Goal: Task Accomplishment & Management: Complete application form

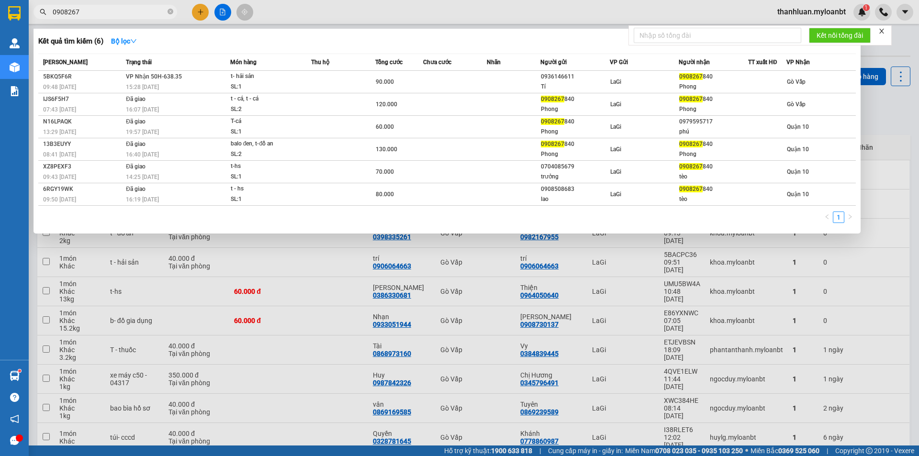
scroll to position [44, 0]
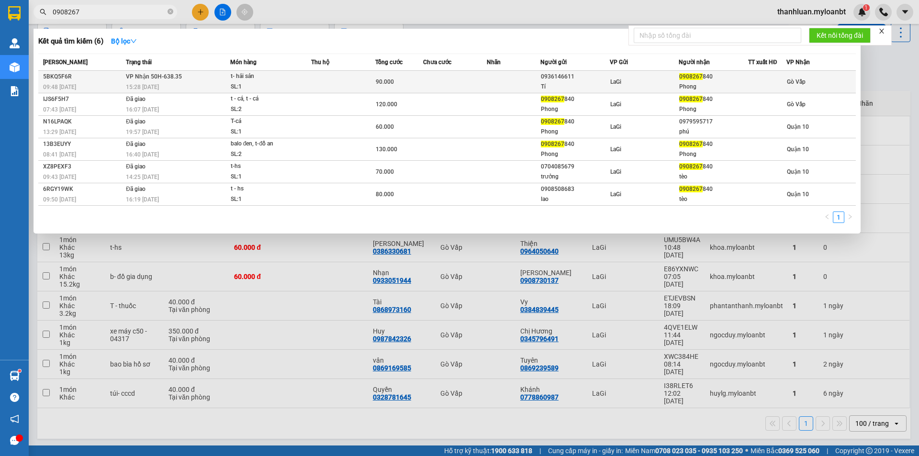
click at [231, 75] on div "t- hải sản" at bounding box center [267, 76] width 72 height 11
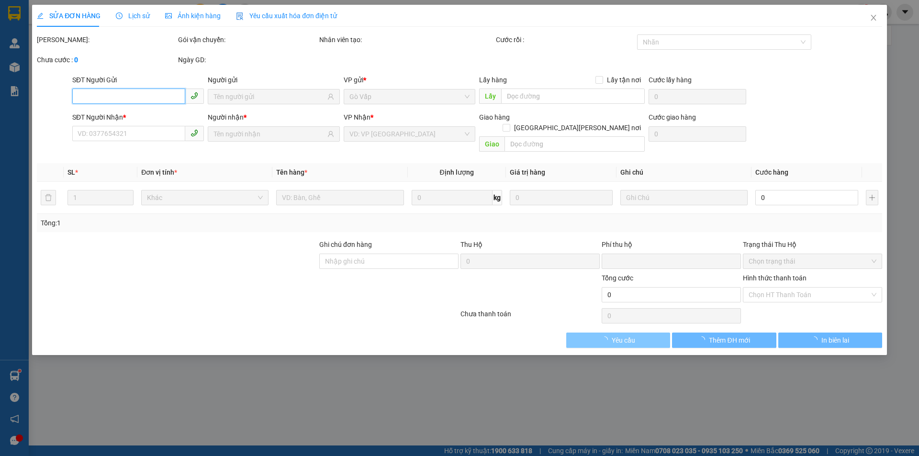
type input "0936146611"
type input "Tí"
type input "0908267840"
type input "Phong"
type input "0"
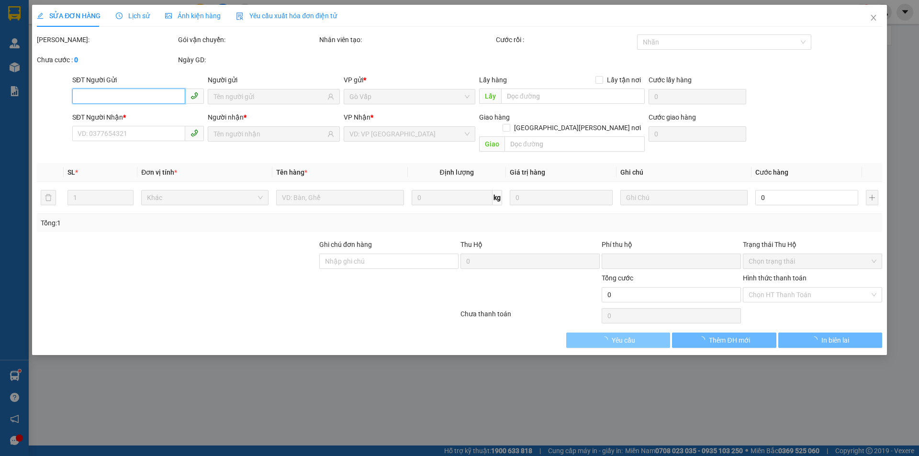
type input "90.000"
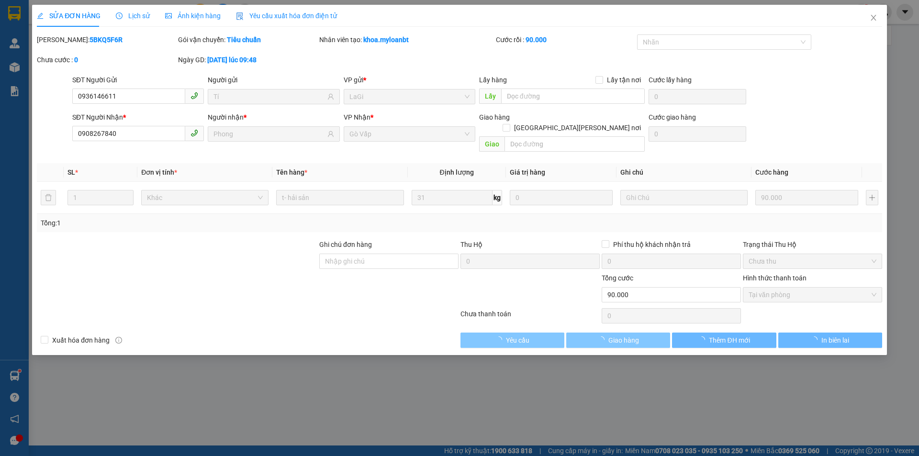
click at [617, 335] on span "Giao hàng" at bounding box center [623, 340] width 31 height 11
click at [626, 335] on span "Giao hàng" at bounding box center [623, 340] width 31 height 11
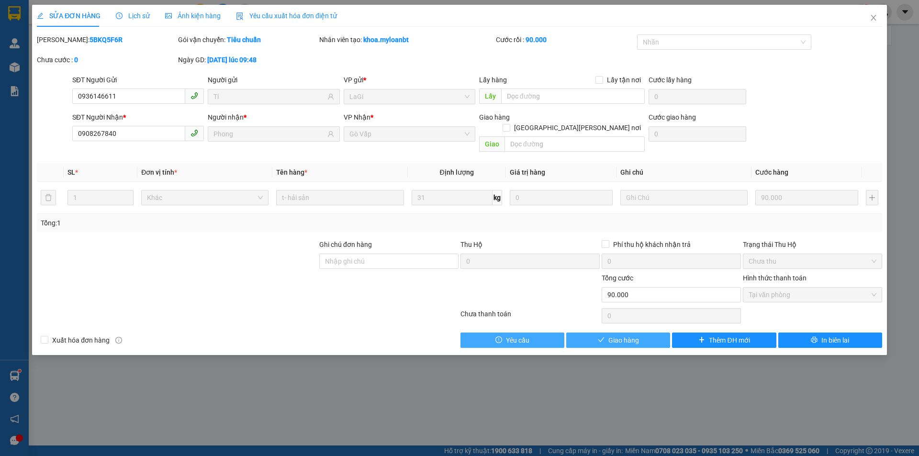
click at [626, 335] on span "Giao hàng" at bounding box center [623, 340] width 31 height 11
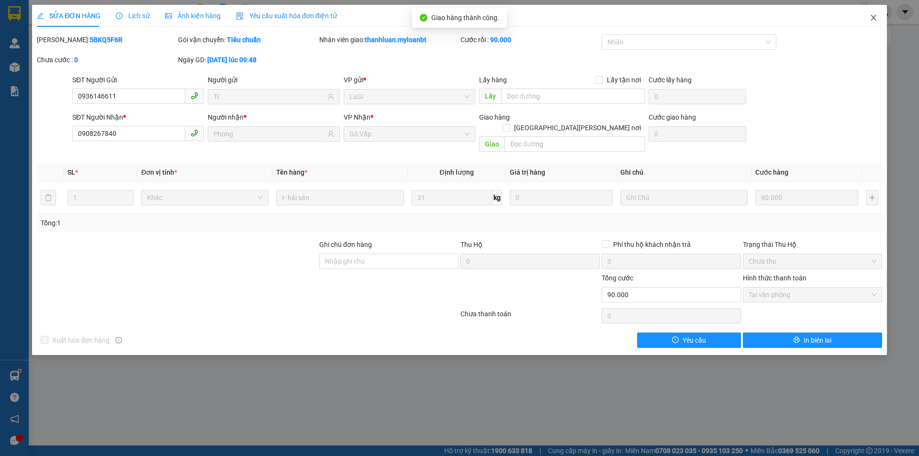
click at [876, 20] on icon "close" at bounding box center [874, 18] width 8 height 8
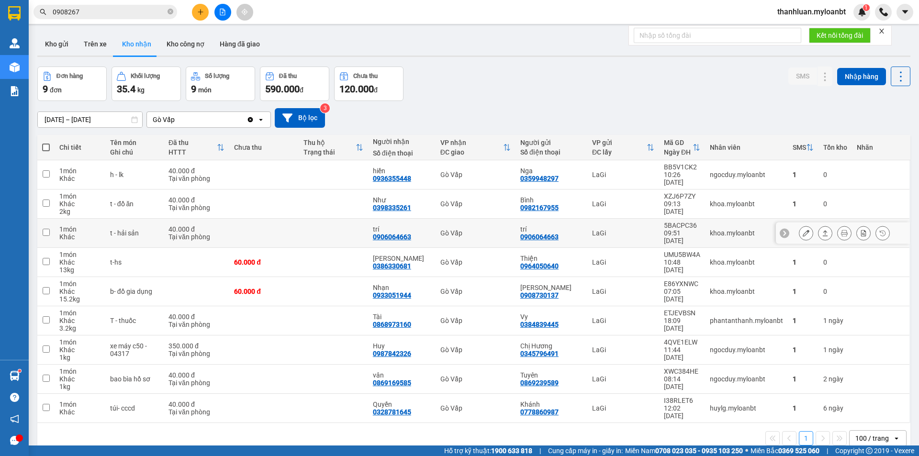
click at [822, 230] on icon at bounding box center [825, 233] width 7 height 7
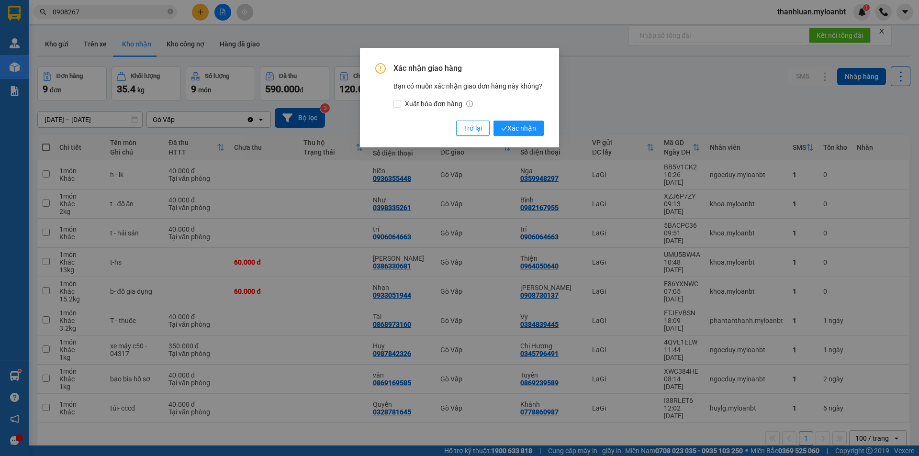
click at [514, 120] on div "Xác nhận giao hàng Bạn có muốn xác nhận giao đơn hàng này không? Xuất hóa đơn h…" at bounding box center [459, 99] width 168 height 73
click at [517, 129] on span "Xác nhận" at bounding box center [518, 128] width 35 height 11
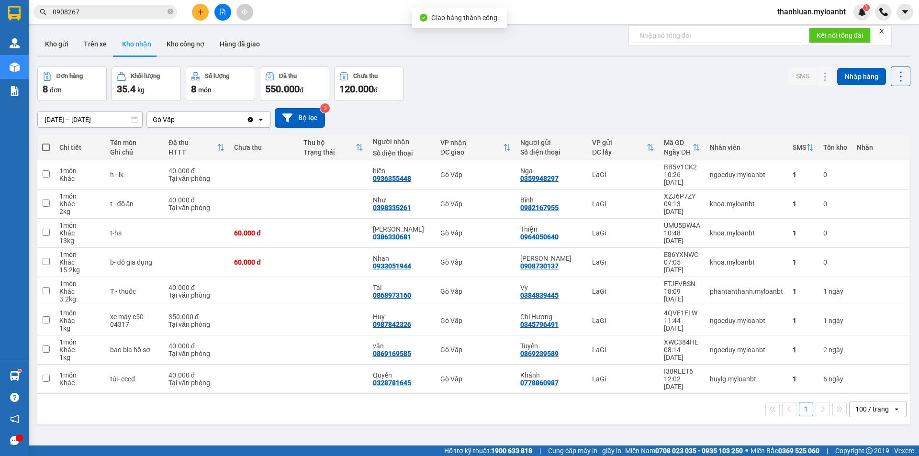
click at [200, 11] on icon "plus" at bounding box center [200, 12] width 7 height 7
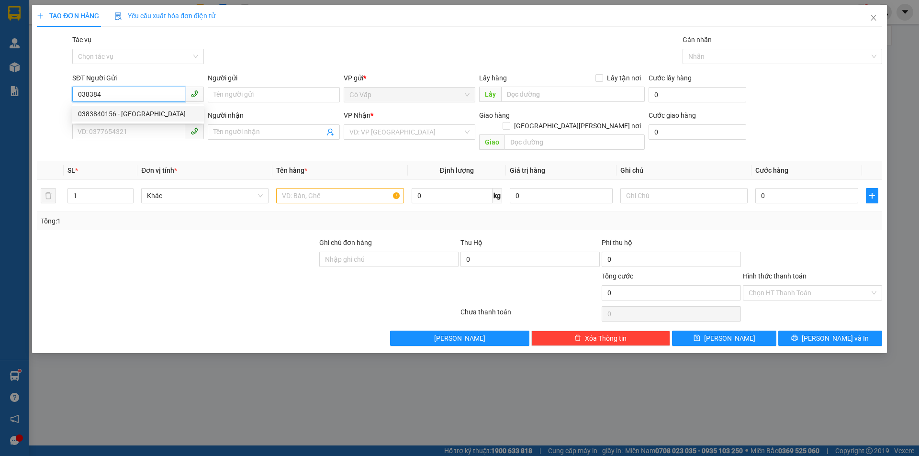
click at [133, 111] on div "0383840156 - [GEOGRAPHIC_DATA]" at bounding box center [138, 114] width 120 height 11
type input "0383840156"
type input "Đại Lợi"
type input "0368066468"
type input "tiến"
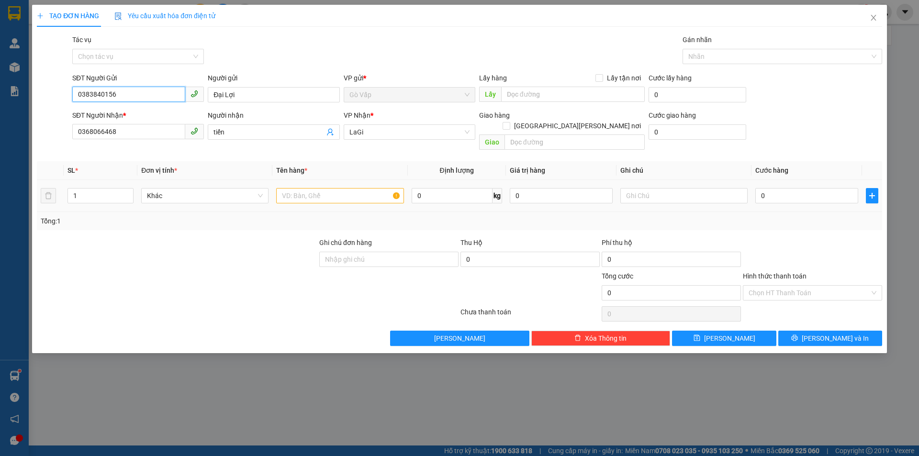
type input "0383840156"
click at [354, 188] on input "text" at bounding box center [339, 195] width 127 height 15
type input "t-"
click at [444, 186] on span "0 kg" at bounding box center [457, 194] width 90 height 17
click at [450, 188] on input "0" at bounding box center [452, 195] width 81 height 15
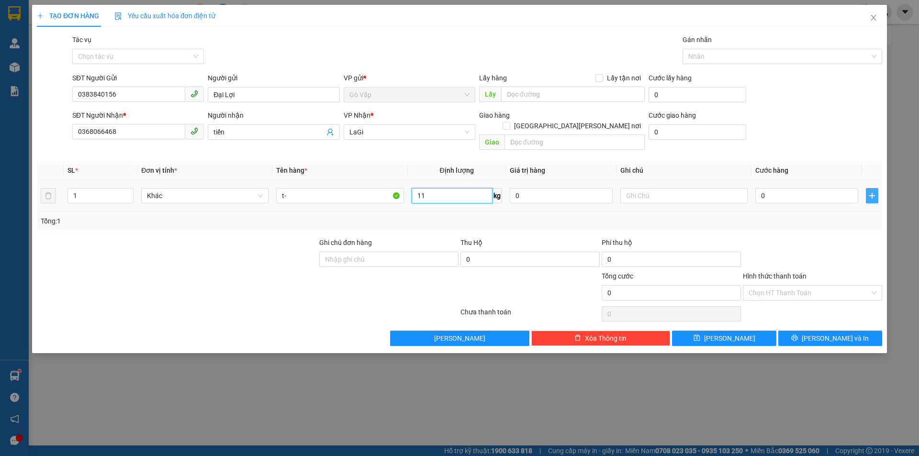
type input "11"
click at [875, 190] on button "button" at bounding box center [872, 195] width 12 height 15
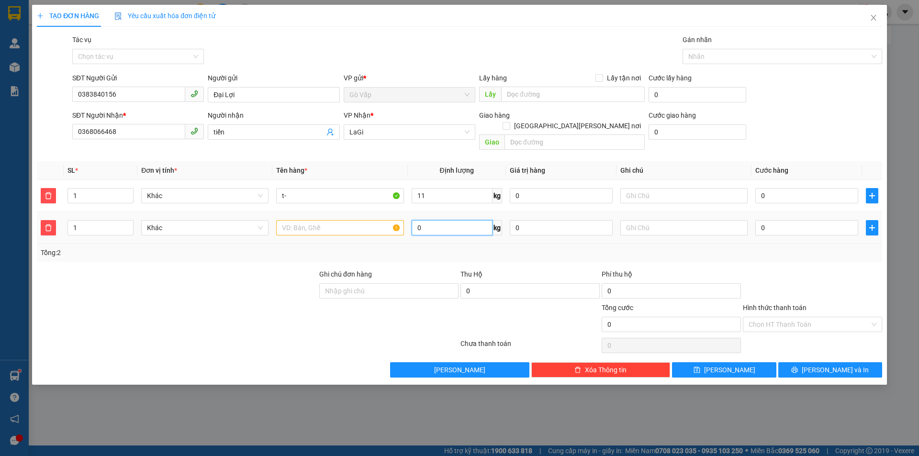
click at [444, 220] on input "0" at bounding box center [452, 227] width 81 height 15
click at [157, 139] on input "0368066468" at bounding box center [128, 131] width 113 height 15
click at [322, 220] on input "text" at bounding box center [339, 227] width 127 height 15
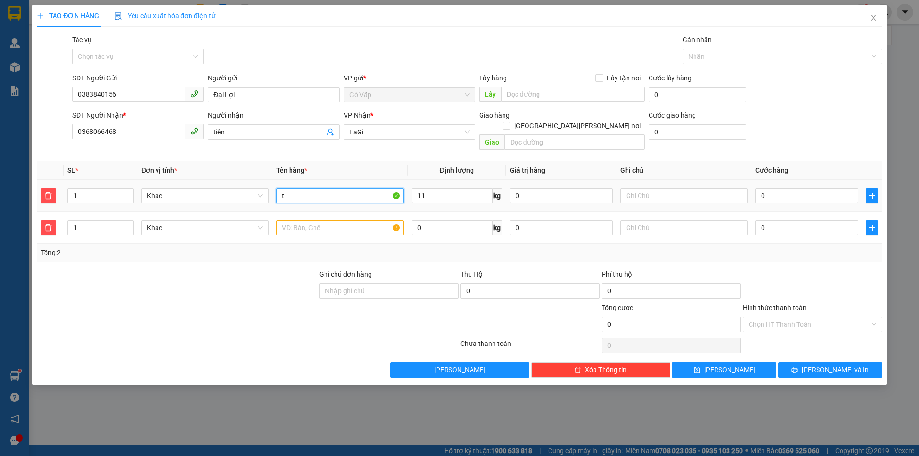
click at [303, 191] on input "t-" at bounding box center [339, 195] width 127 height 15
type input "t-đồ đt"
click at [310, 220] on input "text" at bounding box center [339, 227] width 127 height 15
type input "t-đồ đt"
click at [438, 220] on input "0" at bounding box center [452, 227] width 81 height 15
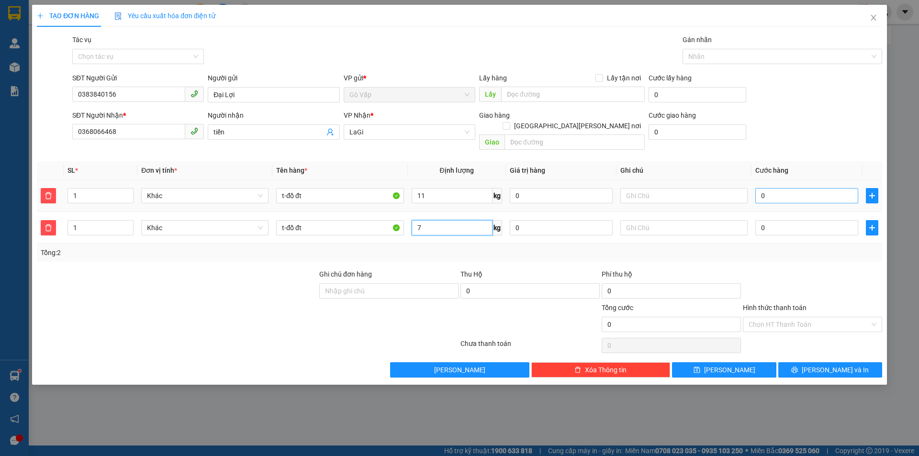
type input "7"
click at [776, 188] on input "0" at bounding box center [806, 195] width 103 height 15
type input "60"
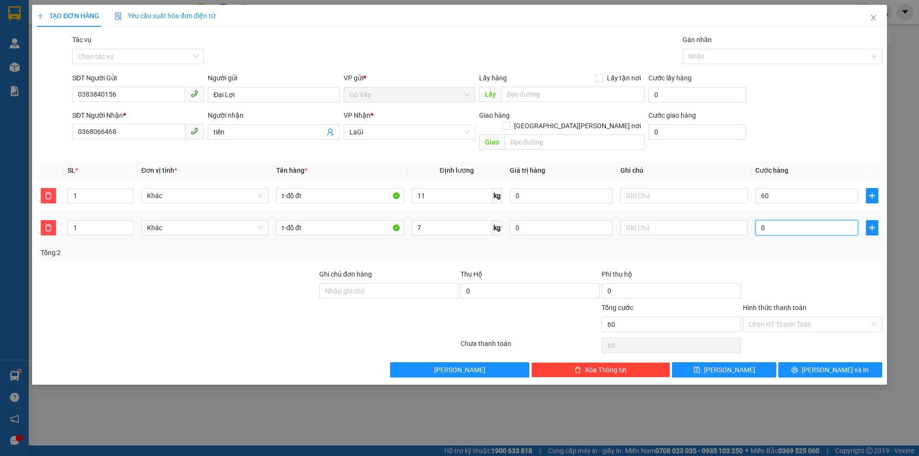
type input "60.000"
click at [812, 222] on input "0" at bounding box center [806, 227] width 103 height 15
type input "50"
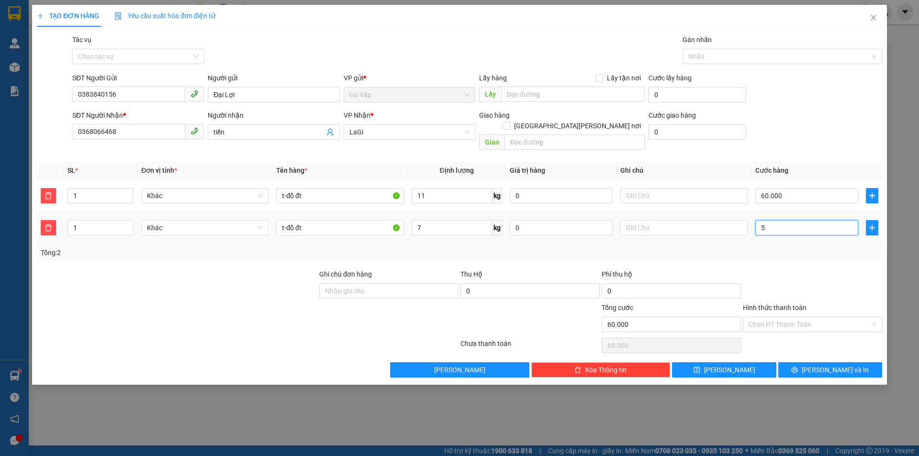
type input "60.050"
type input "50"
type input "110.000"
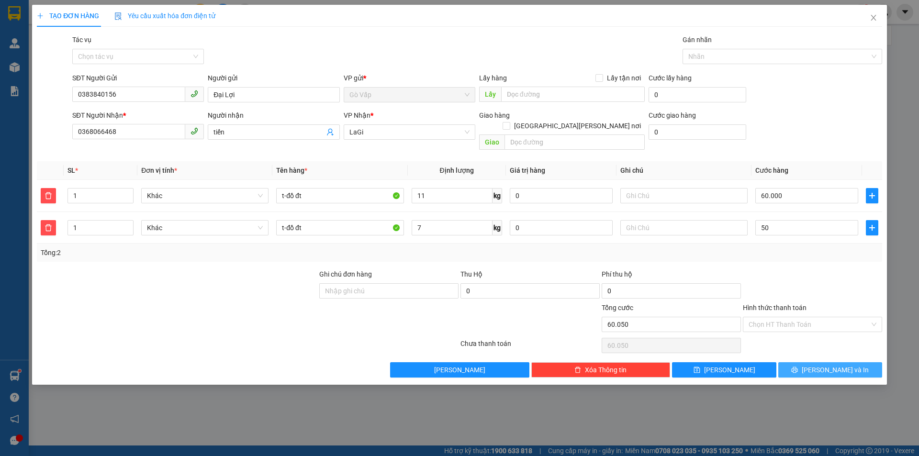
type input "50.000"
click at [809, 362] on button "[PERSON_NAME] và In" at bounding box center [830, 369] width 104 height 15
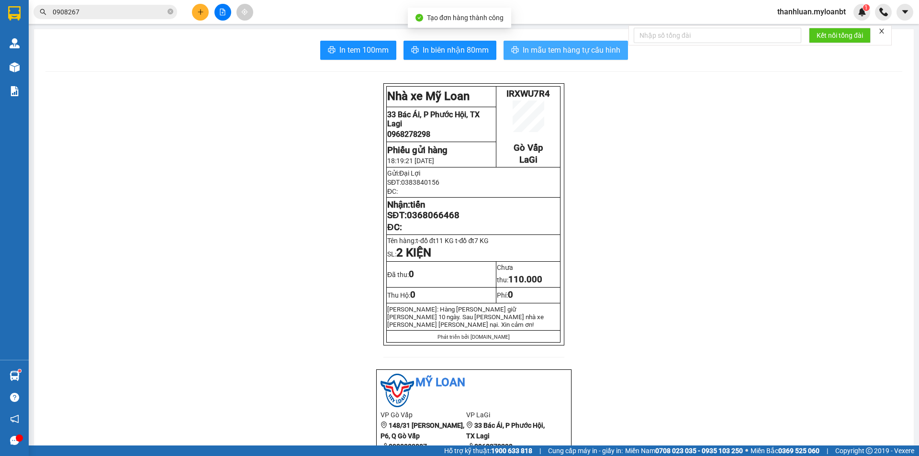
click at [560, 47] on span "In mẫu tem hàng tự cấu hình" at bounding box center [572, 50] width 98 height 12
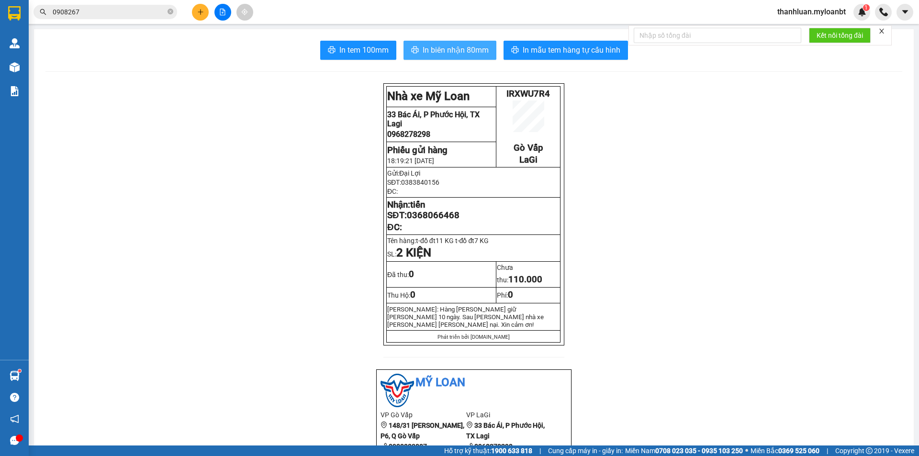
click at [425, 45] on span "In biên nhận 80mm" at bounding box center [456, 50] width 66 height 12
click at [110, 6] on span "0908267" at bounding box center [106, 12] width 144 height 14
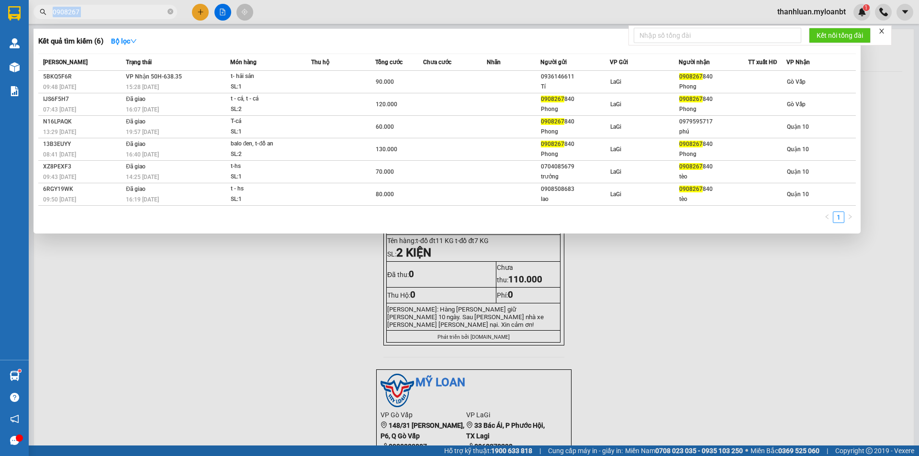
click at [110, 6] on span "0908267" at bounding box center [106, 12] width 144 height 14
click at [111, 12] on input "0908267" at bounding box center [109, 12] width 113 height 11
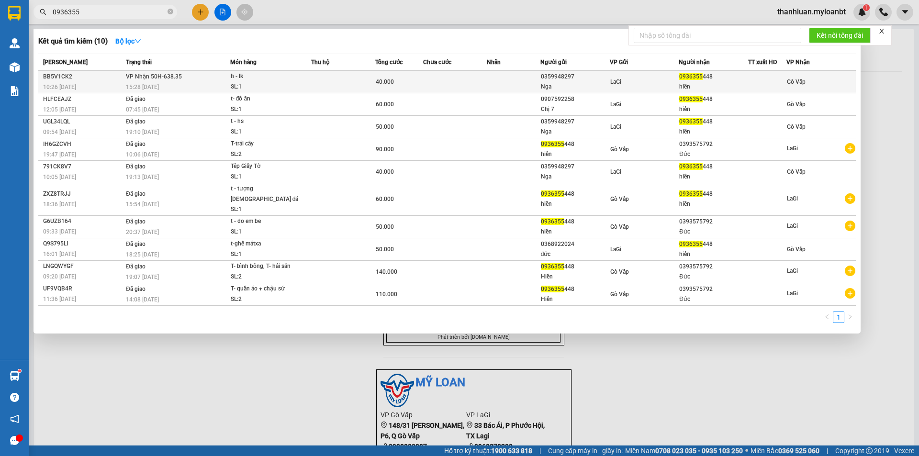
type input "0936355"
click at [223, 73] on td "[PERSON_NAME] 50H-638.35 15:28 [DATE]" at bounding box center [176, 82] width 107 height 22
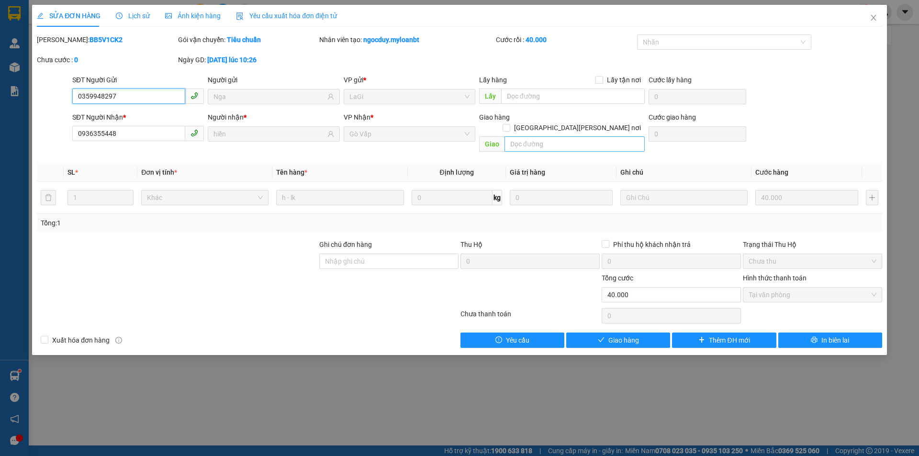
type input "0359948297"
type input "Nga"
type input "0936355448"
type input "hiền"
type input "0"
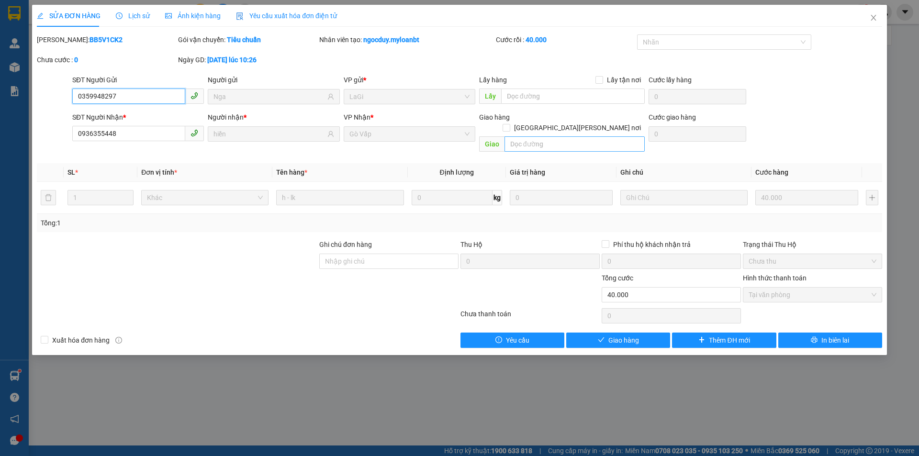
type input "40.000"
click at [633, 335] on span "Giao hàng" at bounding box center [623, 340] width 31 height 11
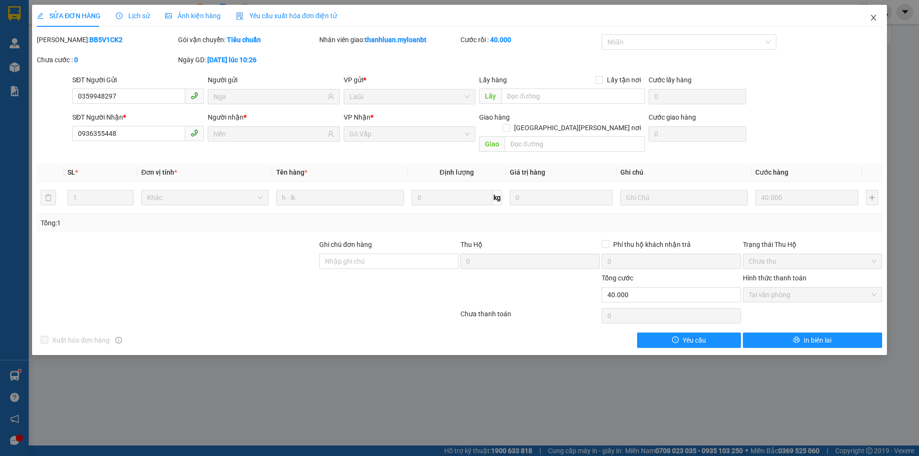
click at [883, 22] on span "Close" at bounding box center [873, 18] width 27 height 27
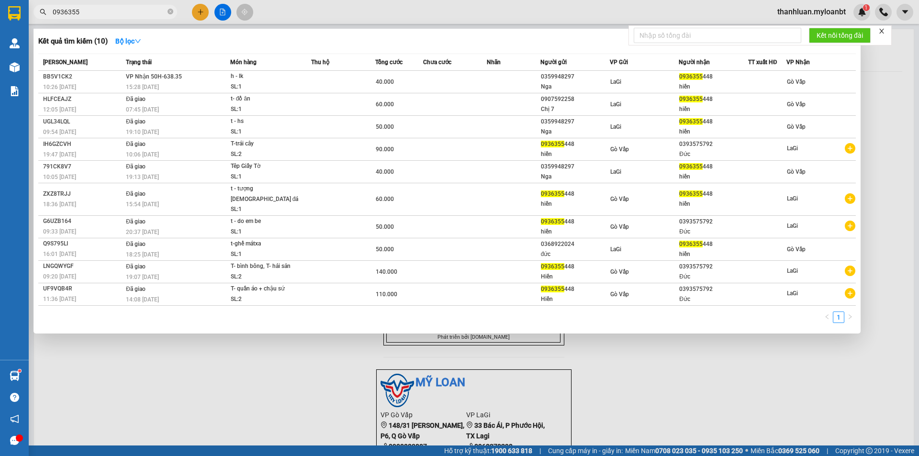
click at [139, 15] on input "0936355" at bounding box center [109, 12] width 113 height 11
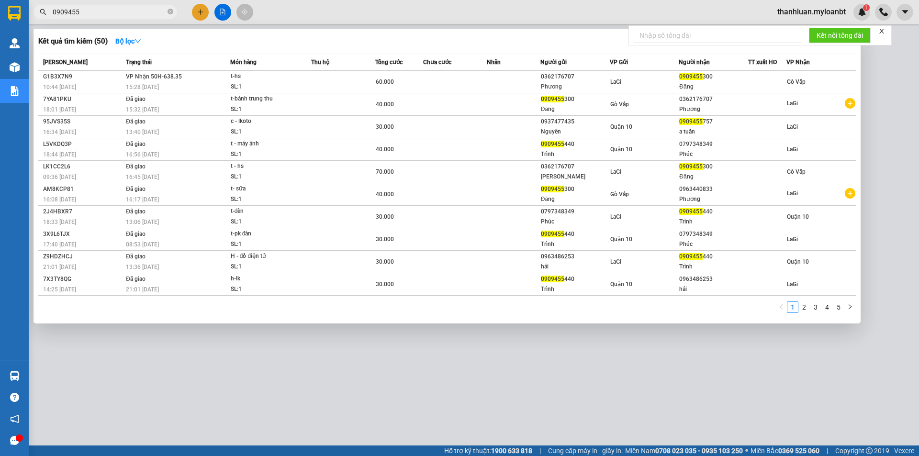
click at [99, 14] on input "0909455" at bounding box center [109, 12] width 113 height 11
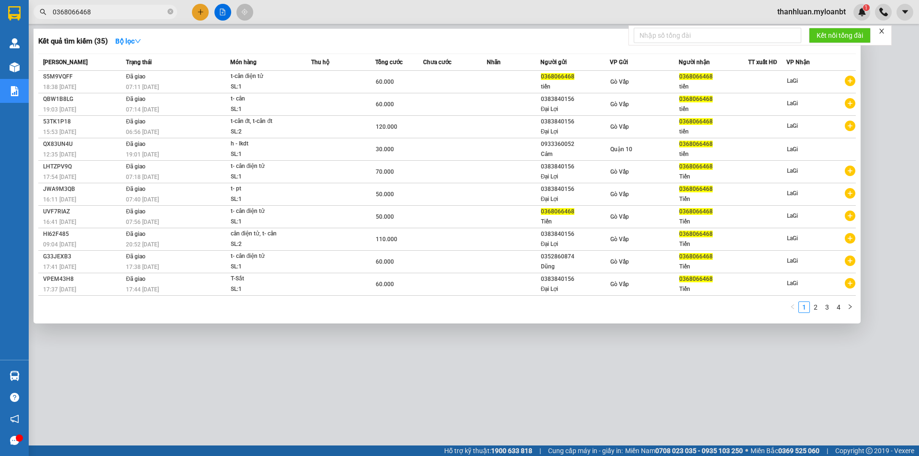
type input "0368066468"
click at [287, 375] on div at bounding box center [459, 228] width 919 height 456
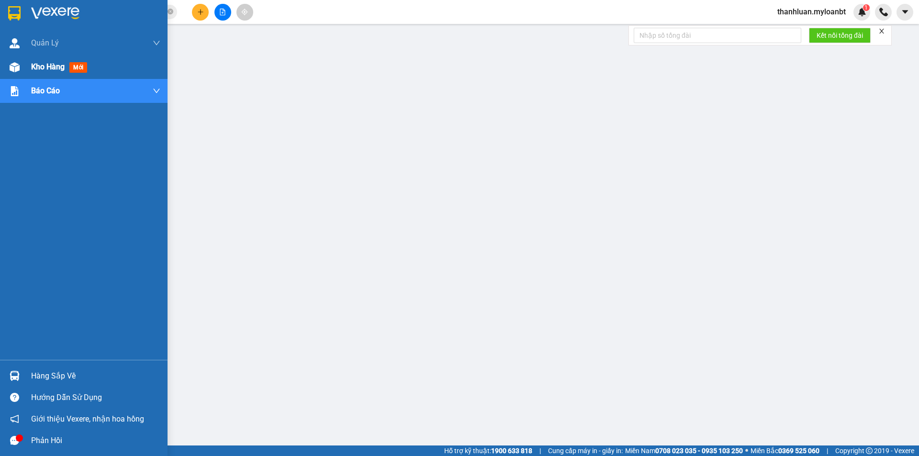
click at [47, 66] on span "Kho hàng" at bounding box center [48, 66] width 34 height 9
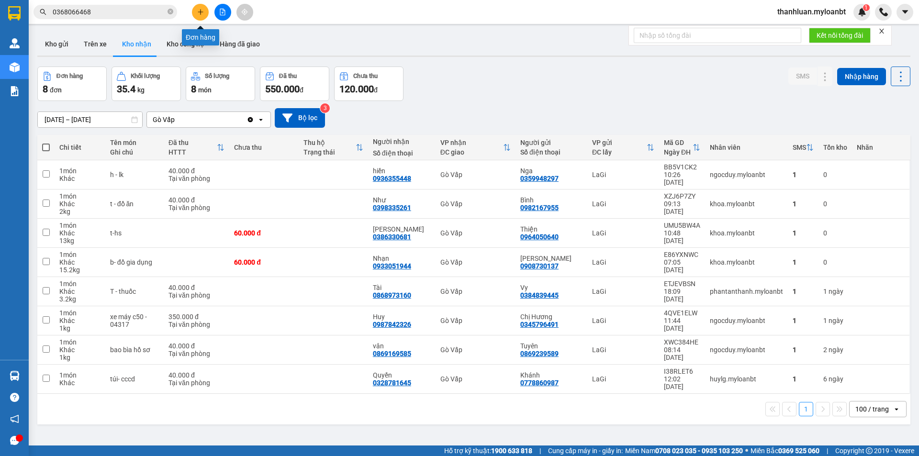
click at [199, 15] on icon "plus" at bounding box center [200, 12] width 7 height 7
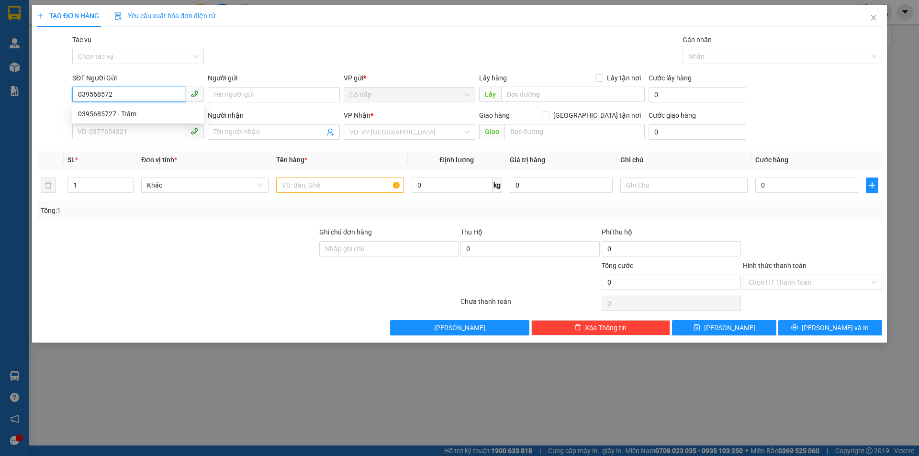
type input "0395685727"
click at [153, 111] on div "0395685727 - Trâm" at bounding box center [138, 114] width 120 height 11
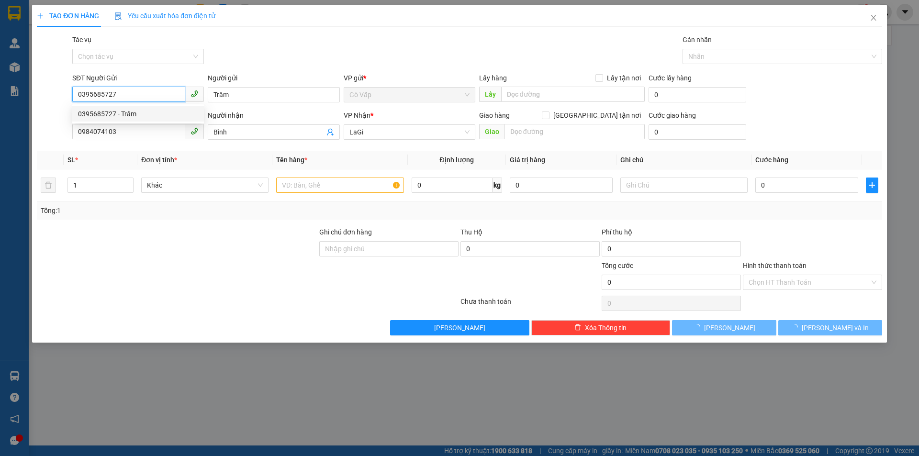
type input "Trâm"
type input "0984074103"
type input "Bình"
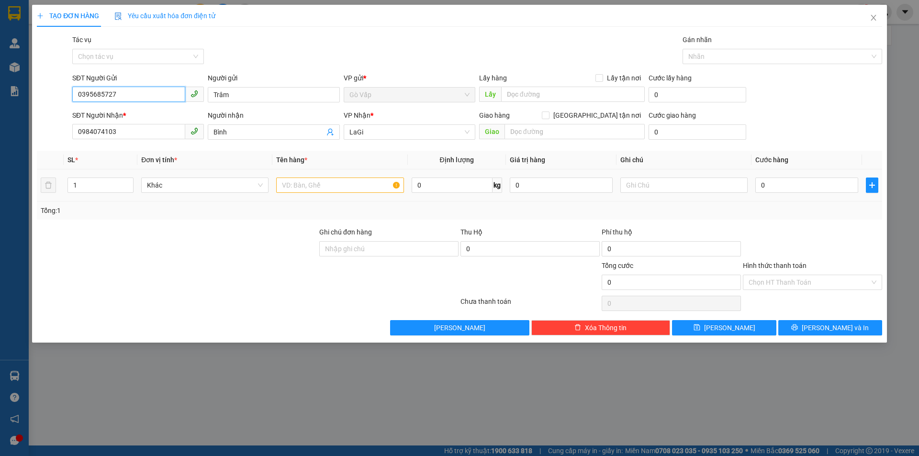
type input "0395685727"
click at [330, 182] on input "text" at bounding box center [339, 185] width 127 height 15
type input "b-đt ip11"
click at [785, 177] on div "0" at bounding box center [806, 185] width 103 height 19
click at [785, 184] on input "0" at bounding box center [806, 185] width 103 height 15
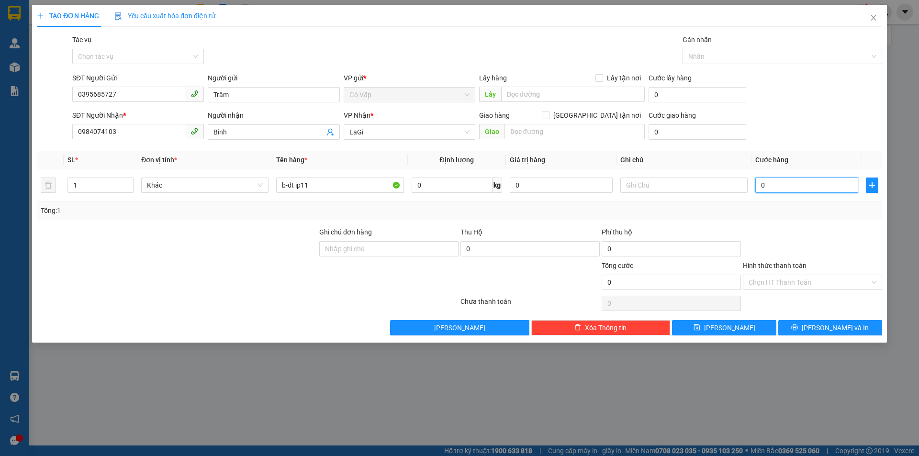
type input "6"
type input "60"
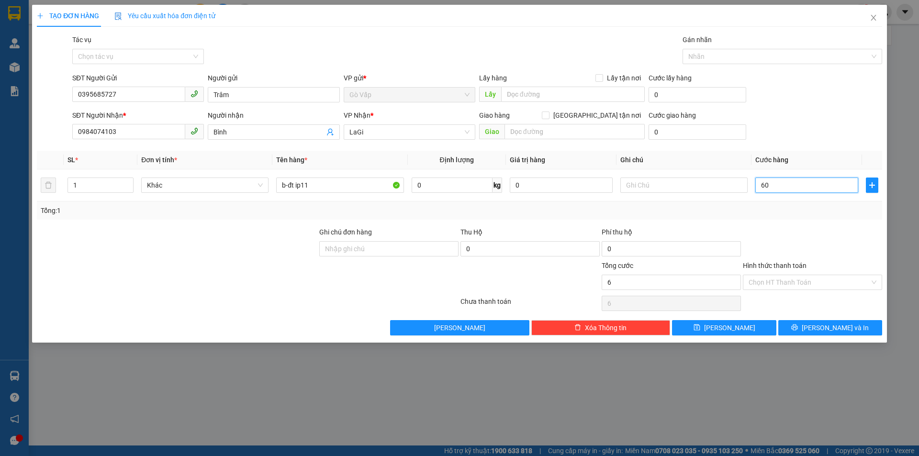
type input "60"
type input "60.000"
click at [814, 252] on div at bounding box center [812, 244] width 141 height 34
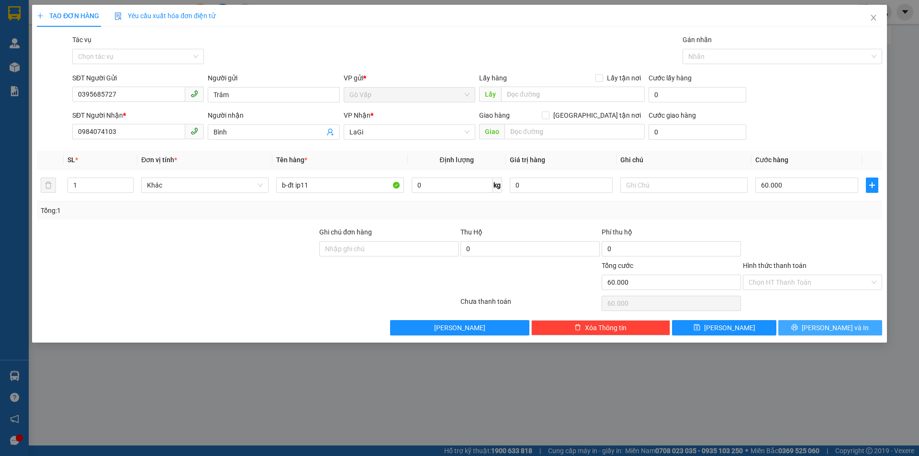
click at [798, 326] on icon "printer" at bounding box center [794, 327] width 7 height 7
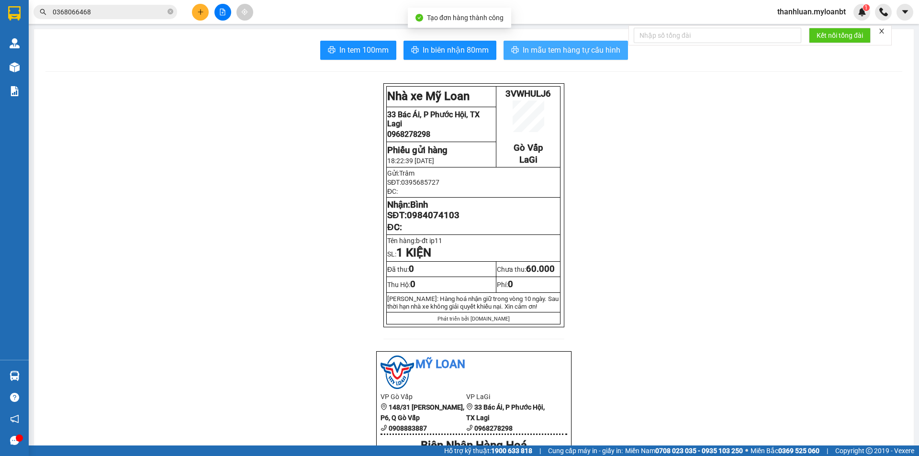
click at [580, 45] on span "In mẫu tem hàng tự cấu hình" at bounding box center [572, 50] width 98 height 12
click at [120, 9] on input "0368066468" at bounding box center [109, 12] width 113 height 11
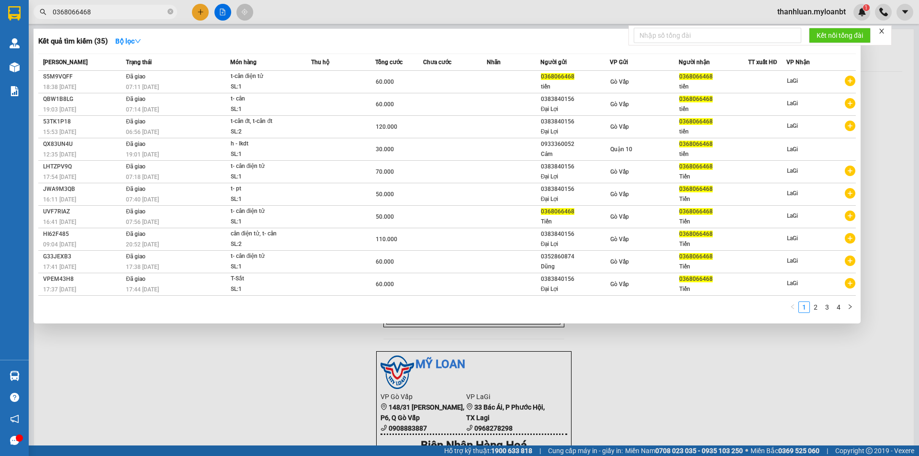
click at [120, 9] on input "0368066468" at bounding box center [109, 12] width 113 height 11
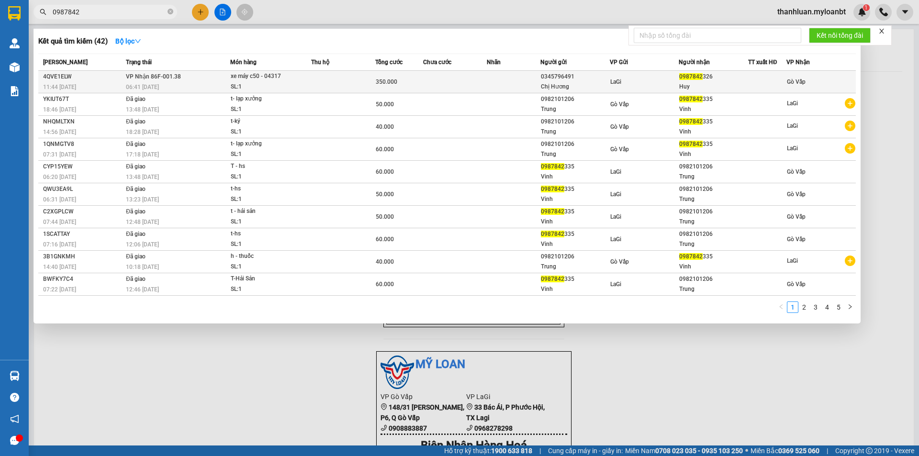
type input "0987842"
click at [547, 72] on div "0345796491" at bounding box center [575, 77] width 68 height 10
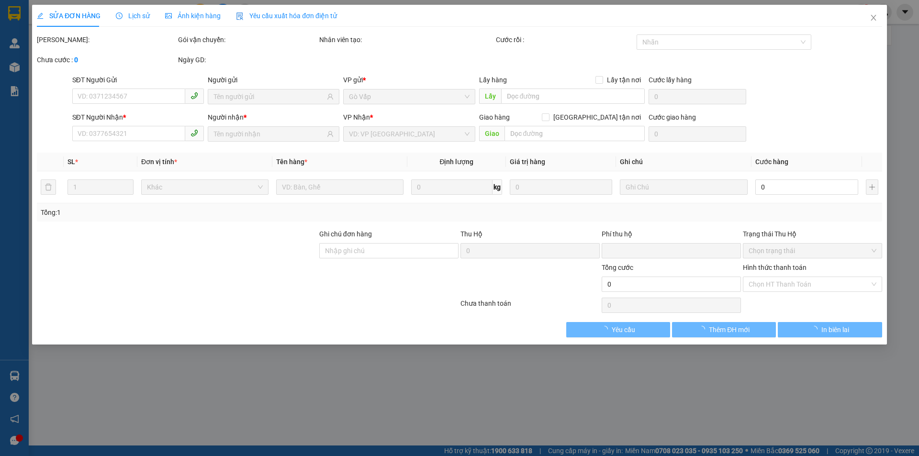
type input "0345796491"
type input "Chị Hương"
type input "0987842326"
type input "Huy"
type input "0"
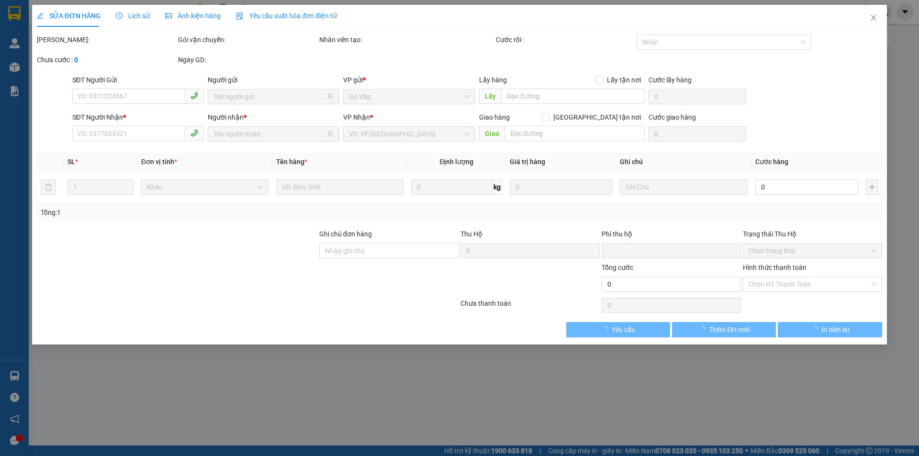
type input "350.000"
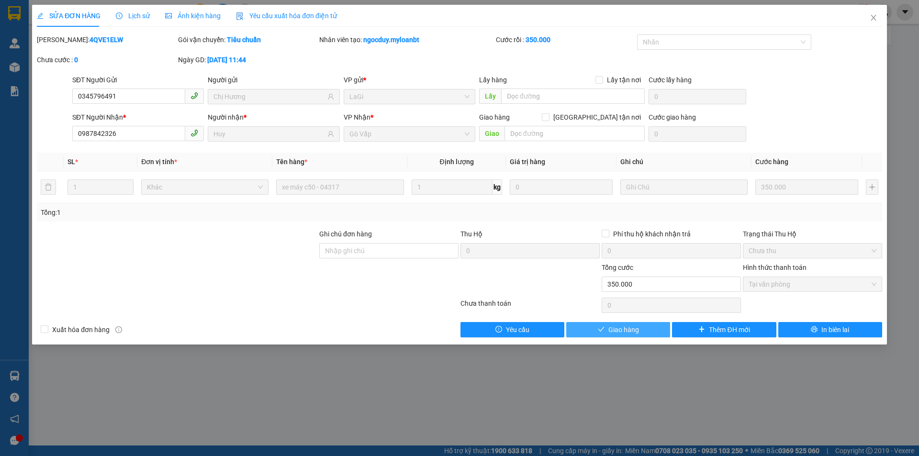
click at [619, 326] on span "Giao hàng" at bounding box center [623, 330] width 31 height 11
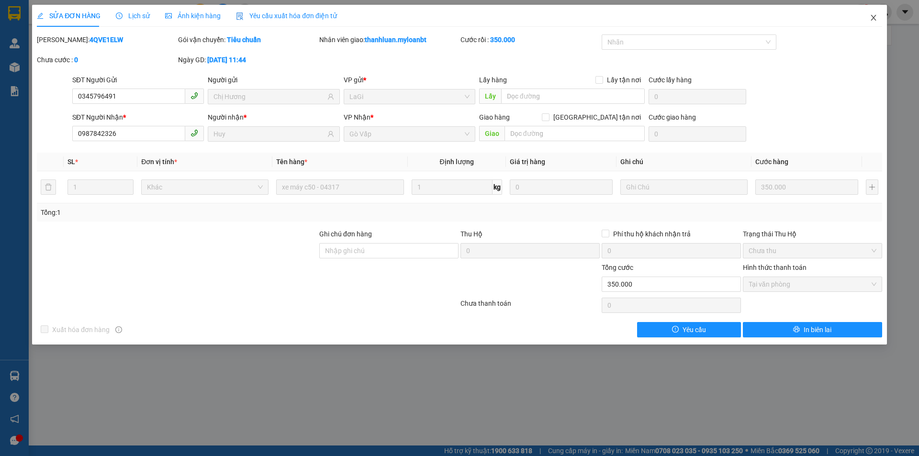
click at [880, 21] on span "Close" at bounding box center [873, 18] width 27 height 27
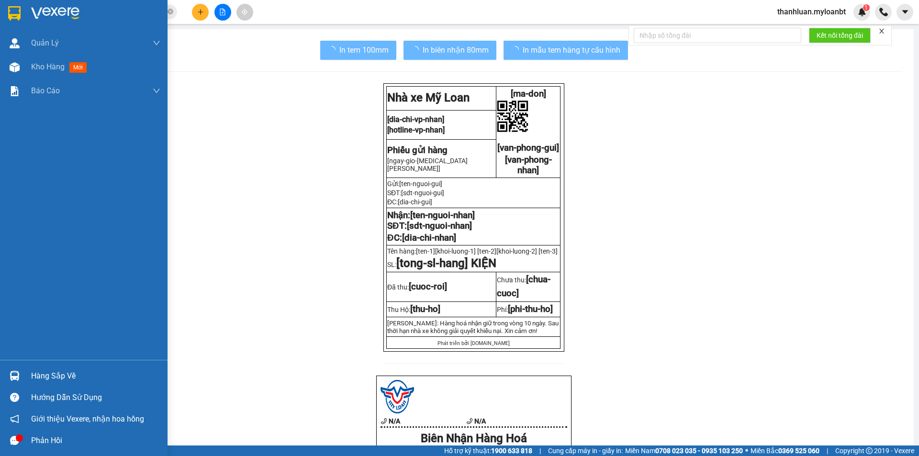
click at [14, 373] on img at bounding box center [15, 376] width 10 height 10
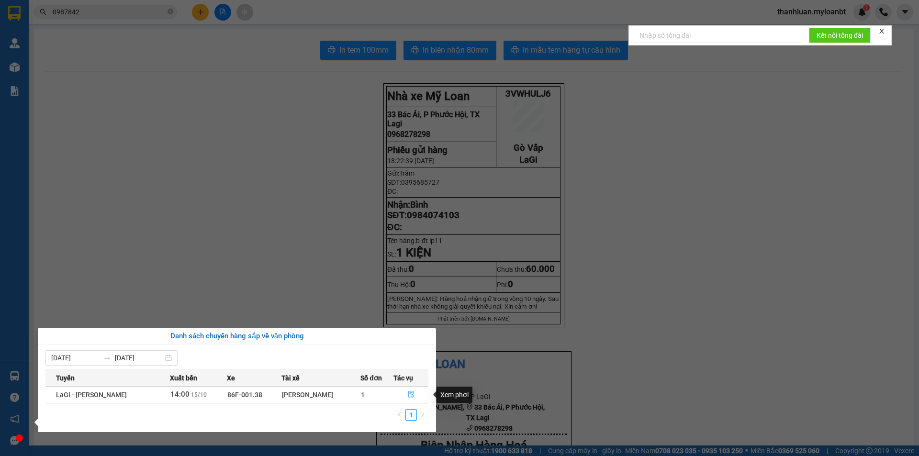
click at [419, 393] on button "button" at bounding box center [411, 394] width 34 height 15
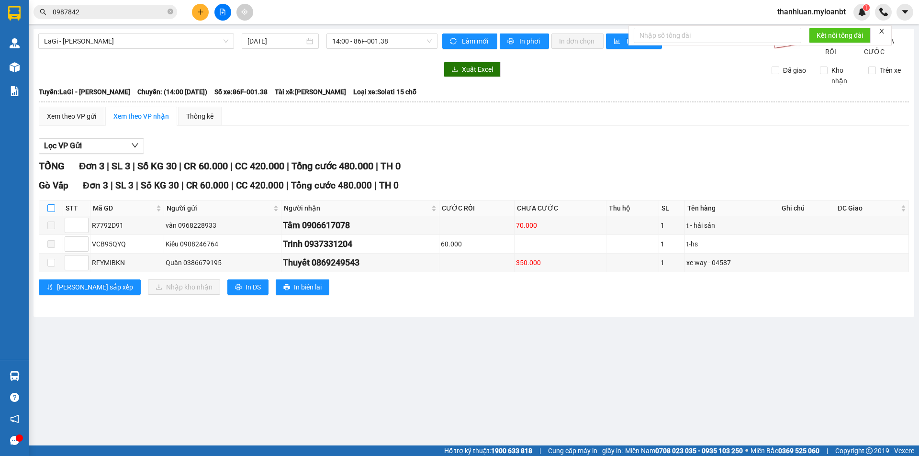
click at [51, 212] on input "checkbox" at bounding box center [51, 208] width 8 height 8
checkbox input "true"
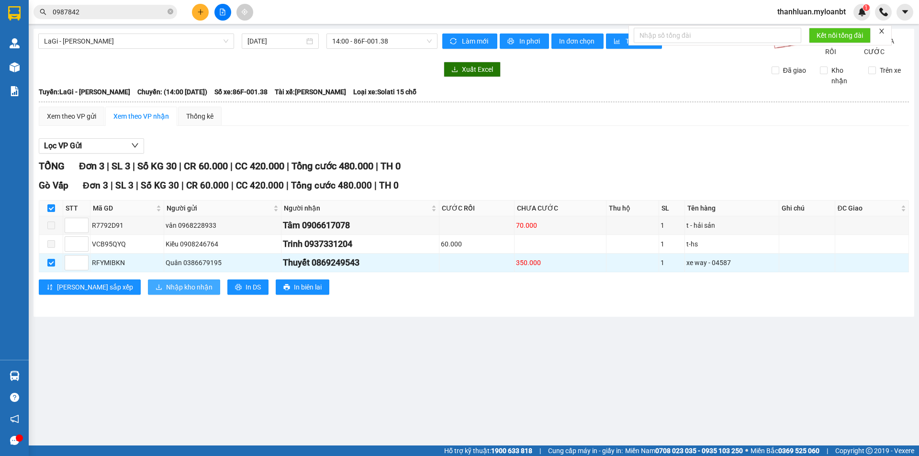
click at [166, 292] on span "Nhập kho nhận" at bounding box center [189, 287] width 46 height 11
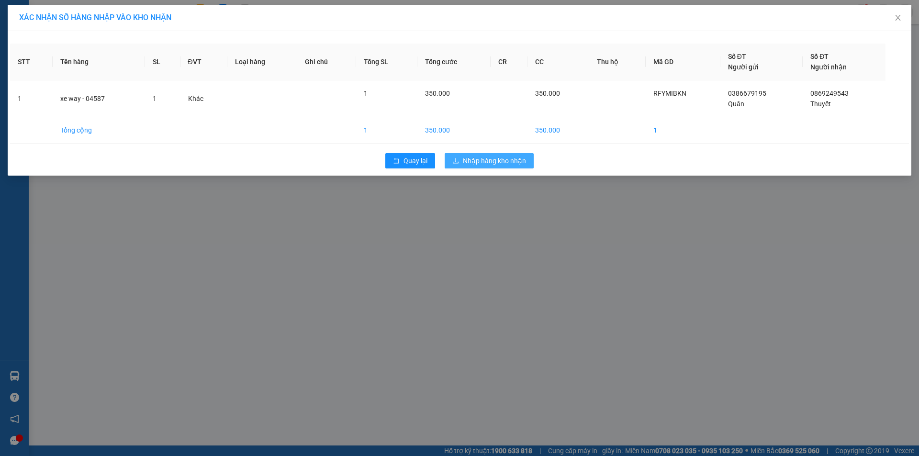
click at [483, 165] on span "Nhập hàng kho nhận" at bounding box center [494, 161] width 63 height 11
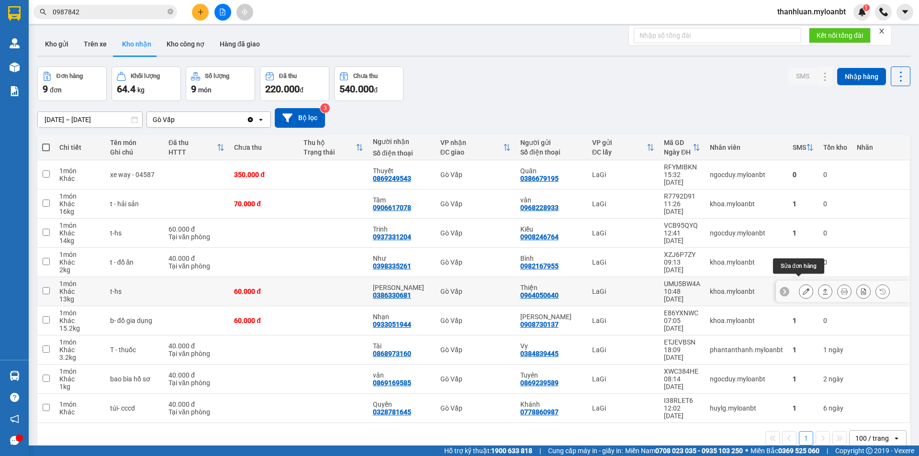
click at [803, 288] on icon at bounding box center [806, 291] width 7 height 7
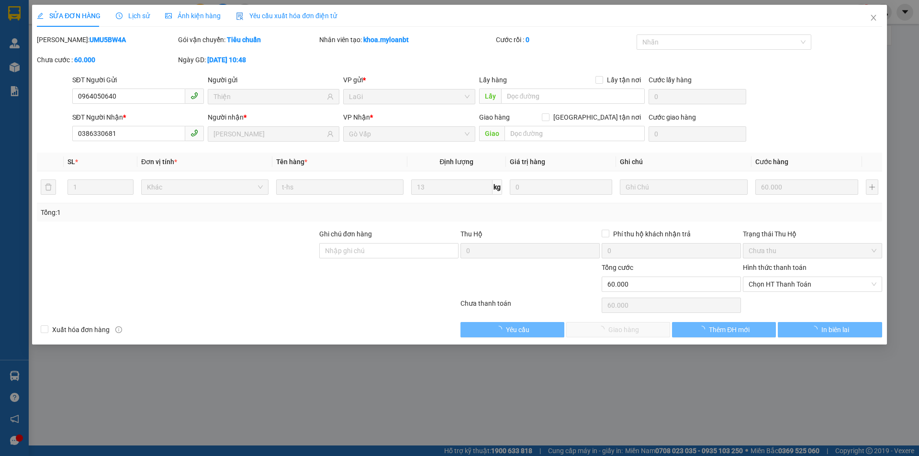
type input "0964050640"
type input "Thiện"
type input "0386330681"
type input "[PERSON_NAME]"
type input "0"
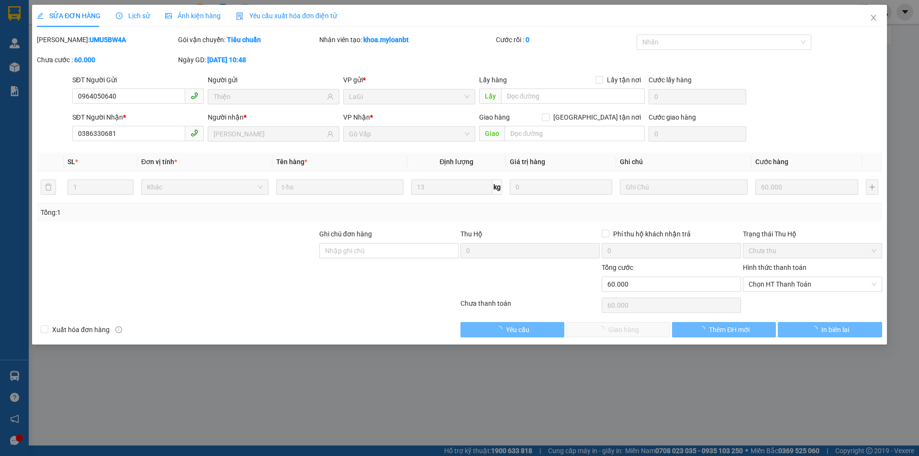
type input "60.000"
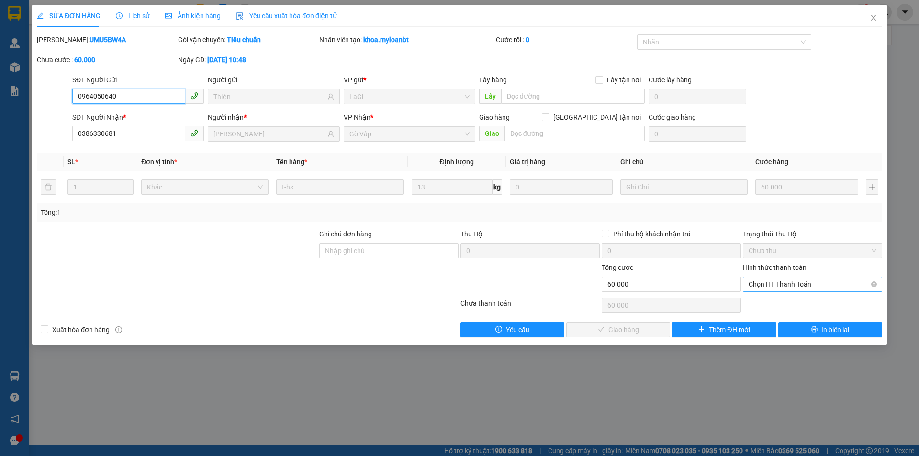
click at [778, 286] on span "Chọn HT Thanh Toán" at bounding box center [813, 284] width 128 height 14
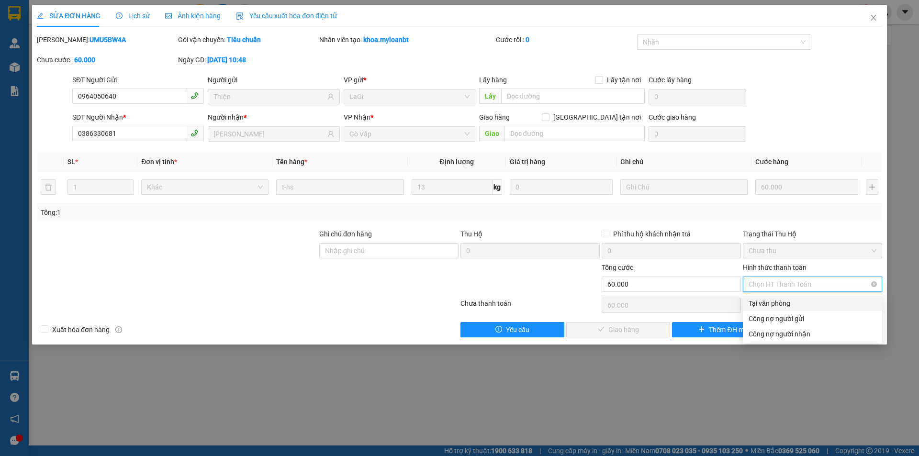
click at [780, 300] on div "Tại văn phòng" at bounding box center [813, 303] width 128 height 11
type input "0"
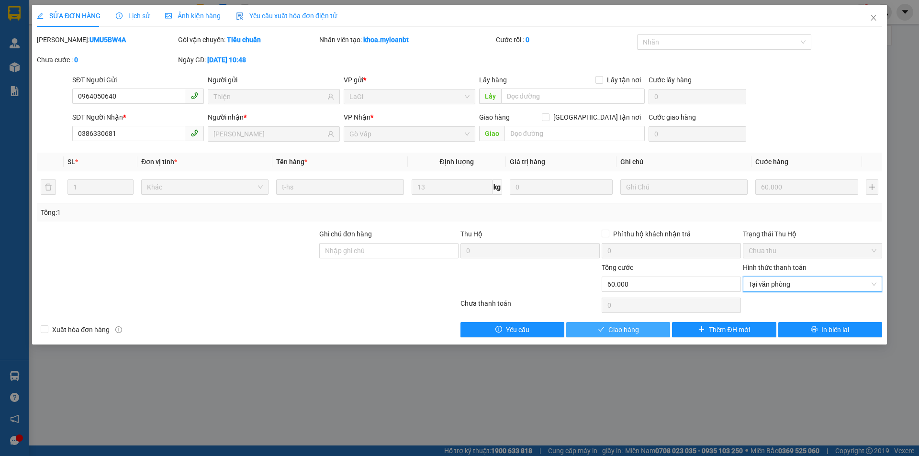
click at [638, 333] on span "Giao hàng" at bounding box center [623, 330] width 31 height 11
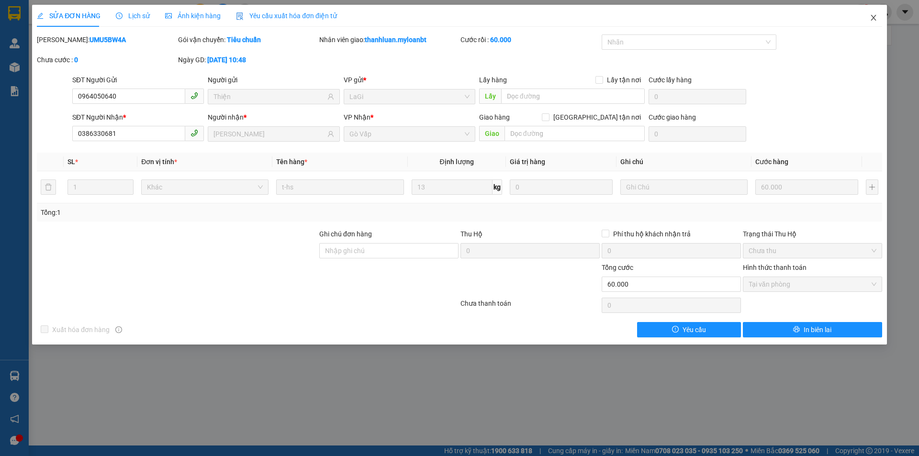
click at [875, 15] on icon "close" at bounding box center [874, 18] width 8 height 8
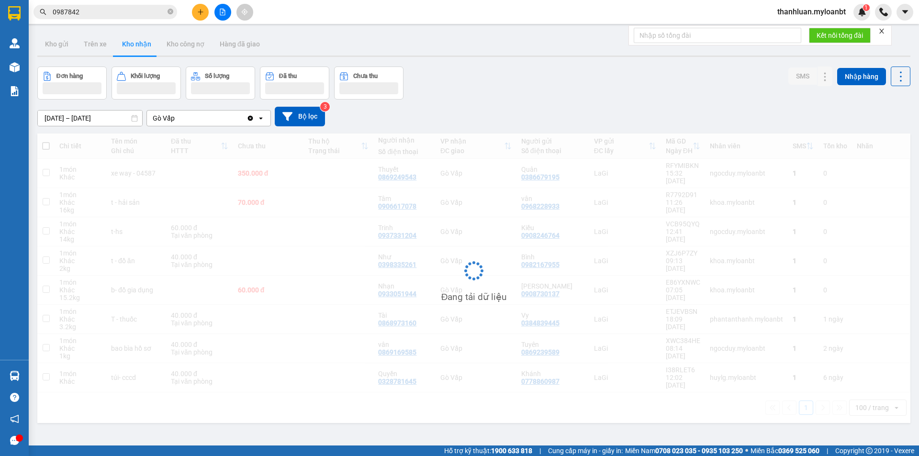
click at [199, 10] on icon "plus" at bounding box center [200, 12] width 7 height 7
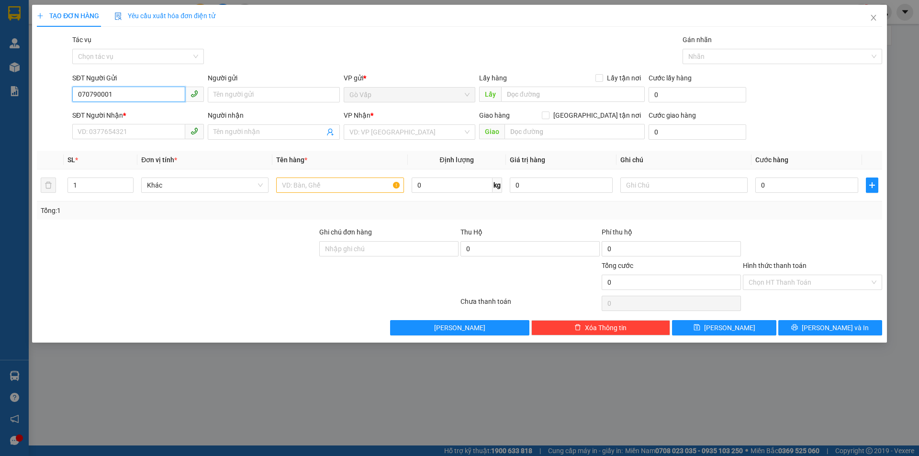
type input "0707900019"
click at [169, 112] on div "0707900019 - Đan" at bounding box center [138, 114] width 120 height 11
type input "Đan"
type input "0904394163"
type input "Điệp"
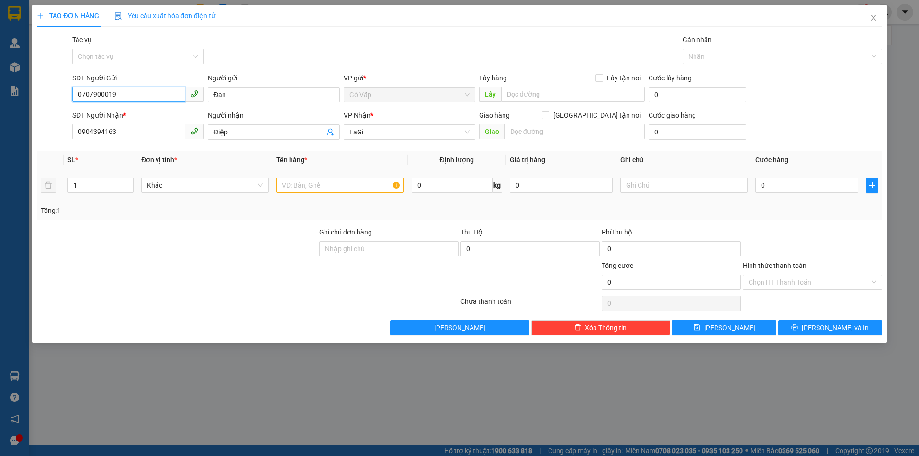
type input "0707900019"
click at [313, 187] on input "text" at bounding box center [339, 185] width 127 height 15
type input "h-giấy"
click at [785, 190] on input "0" at bounding box center [806, 185] width 103 height 15
type input "4"
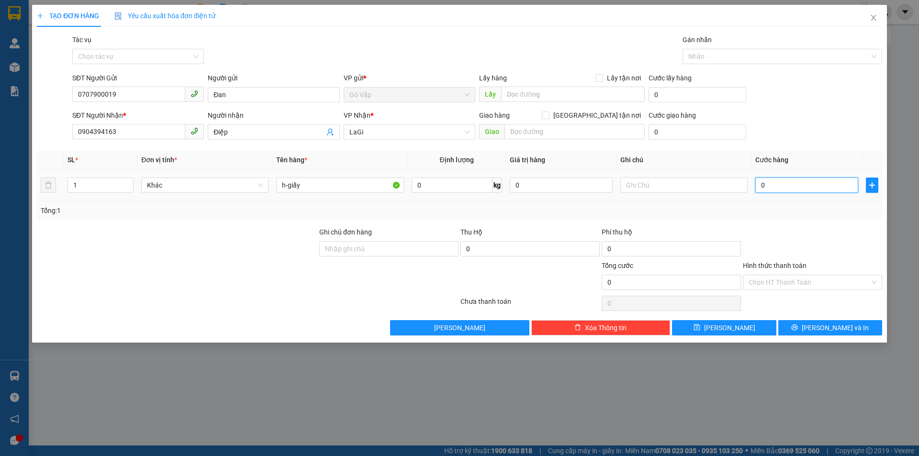
type input "4"
type input "40"
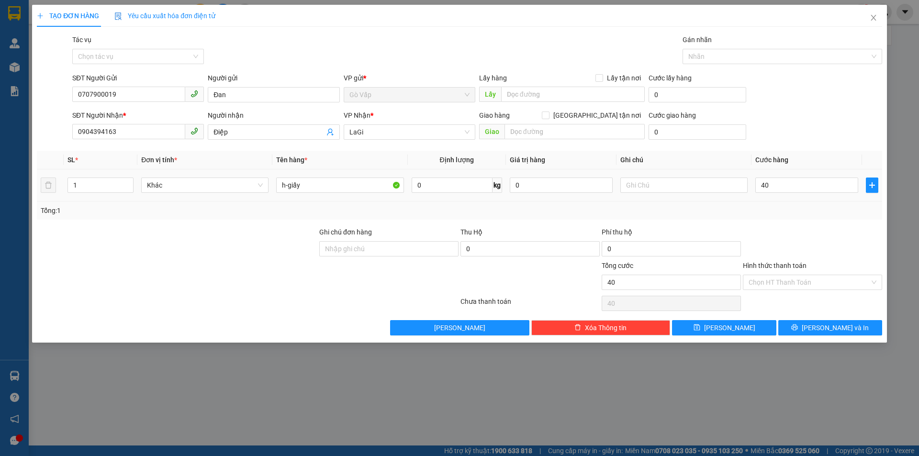
type input "40.000"
click at [809, 217] on div "Tổng: 1" at bounding box center [459, 211] width 845 height 18
click at [793, 291] on div "Hình thức thanh toán Chọn HT Thanh Toán" at bounding box center [812, 277] width 139 height 34
click at [789, 286] on input "Hình thức thanh toán" at bounding box center [809, 282] width 121 height 14
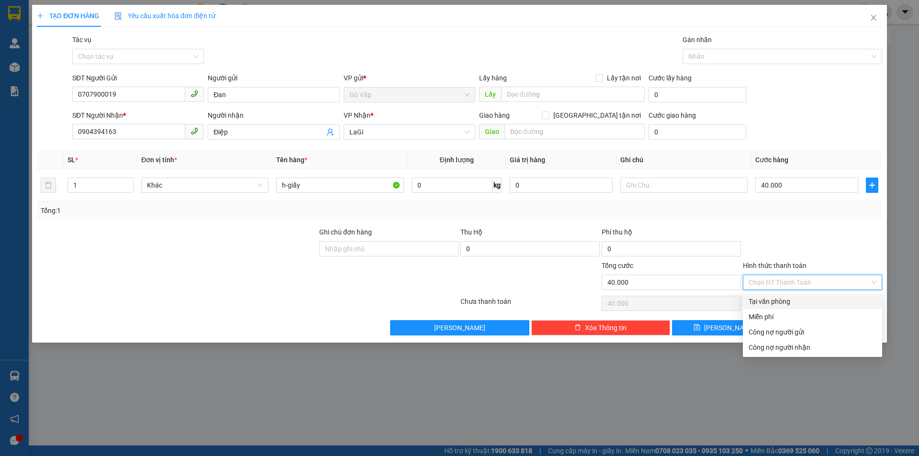
click at [790, 298] on div "Tại văn phòng" at bounding box center [813, 301] width 128 height 11
type input "0"
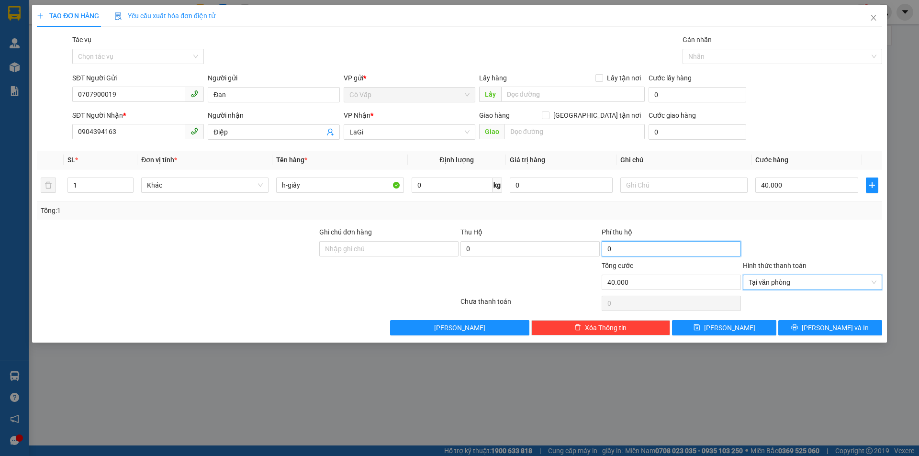
click at [674, 245] on input "0" at bounding box center [671, 248] width 139 height 15
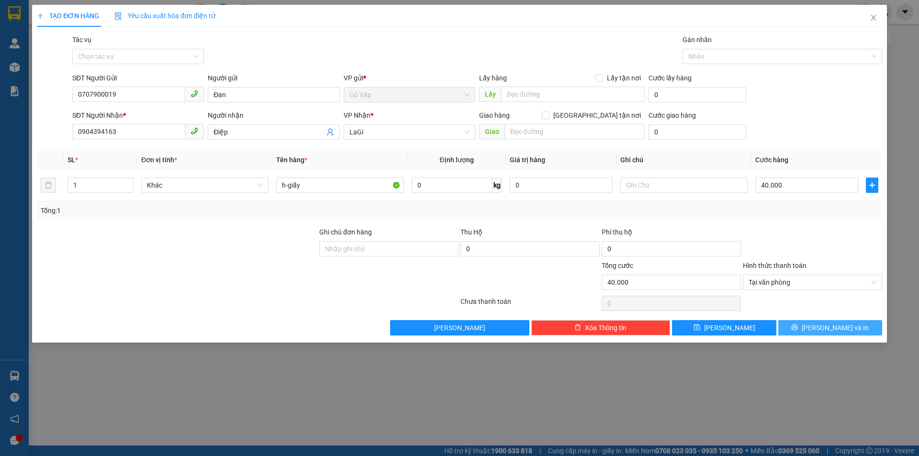
click at [811, 326] on button "[PERSON_NAME] và In" at bounding box center [830, 327] width 104 height 15
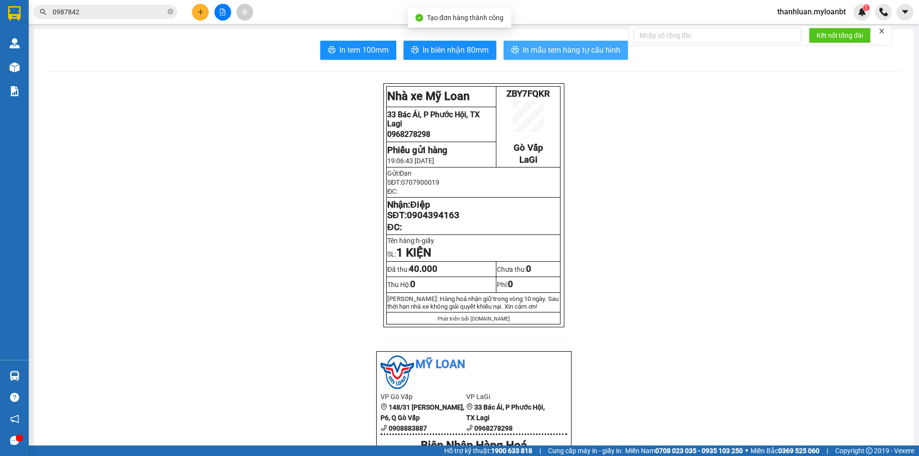
click at [561, 49] on span "In mẫu tem hàng tự cấu hình" at bounding box center [572, 50] width 98 height 12
click at [125, 15] on input "0987842" at bounding box center [109, 12] width 113 height 11
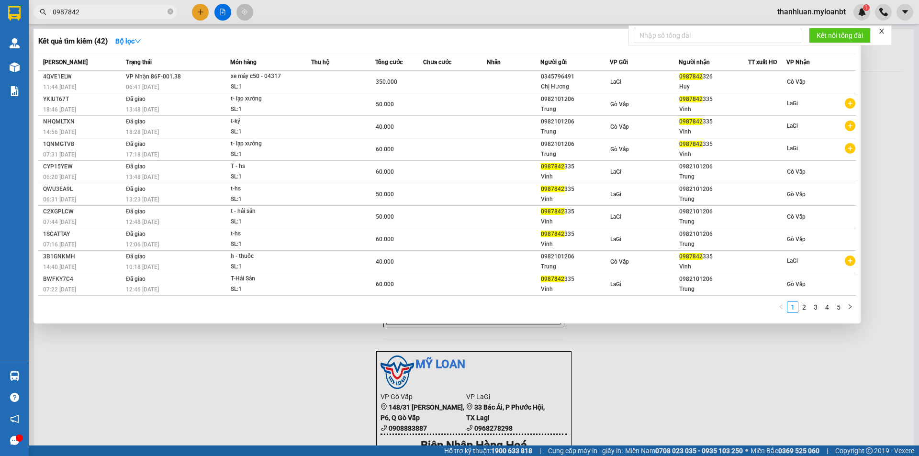
click at [125, 15] on input "0987842" at bounding box center [109, 12] width 113 height 11
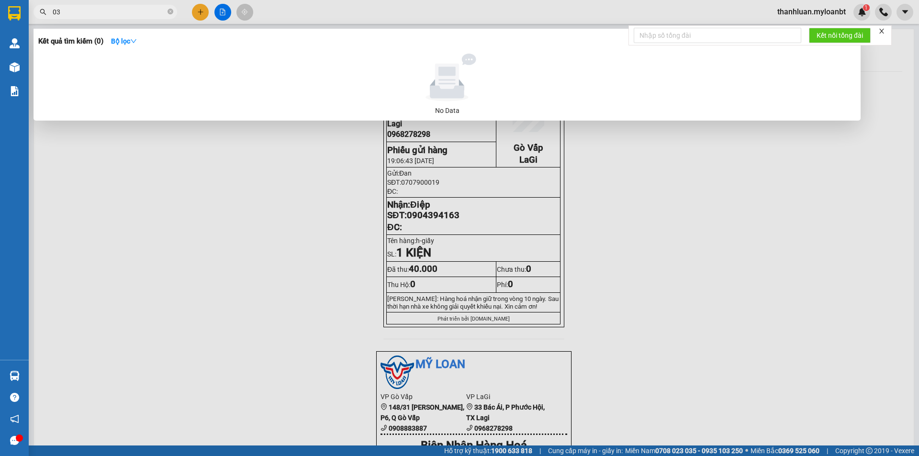
type input "0"
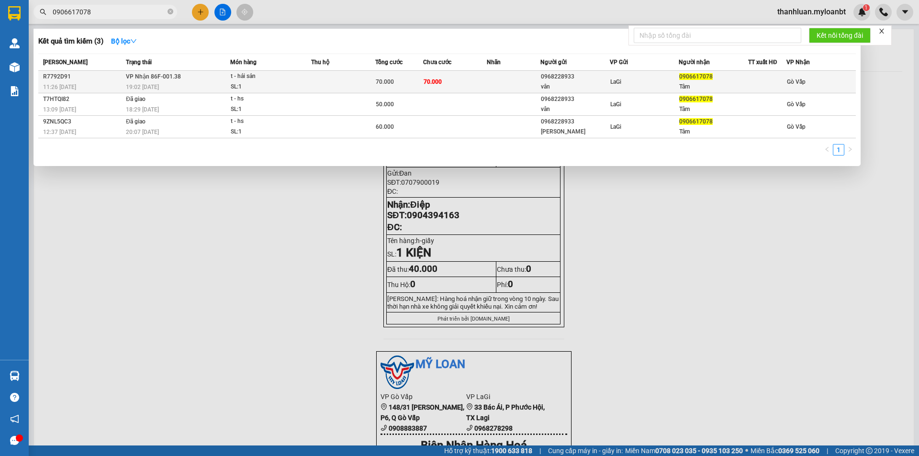
type input "0906617078"
click at [544, 79] on div "0968228933" at bounding box center [575, 77] width 68 height 10
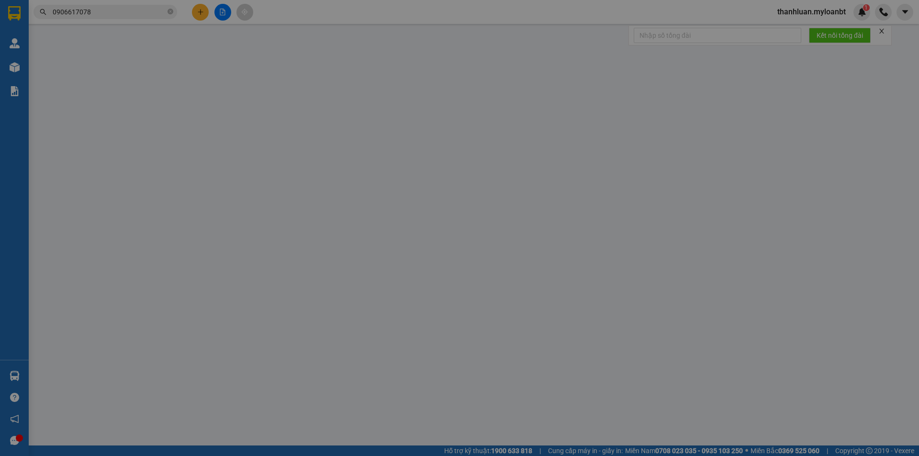
type input "0968228933"
type input "vân"
type input "0906617078"
type input "Tâm"
type input "0"
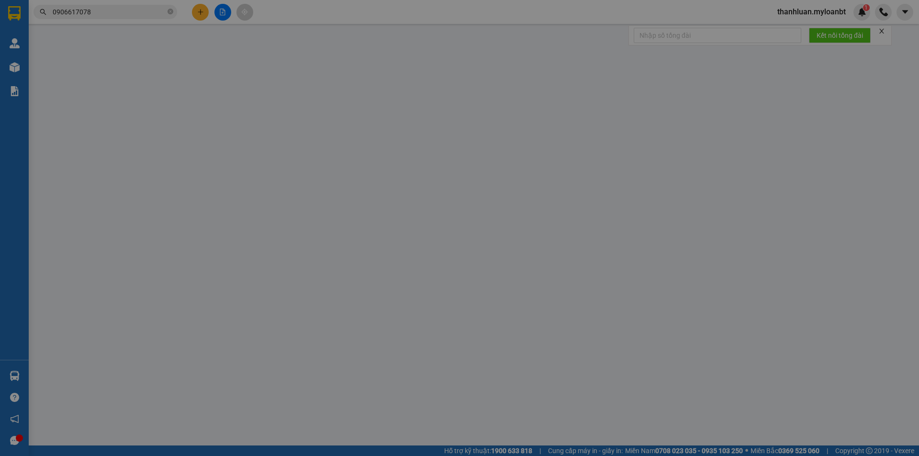
type input "70.000"
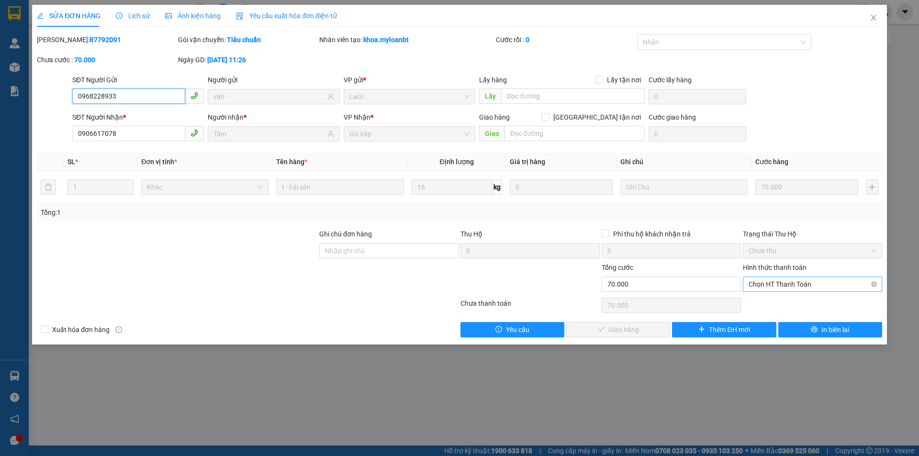
click at [785, 286] on span "Chọn HT Thanh Toán" at bounding box center [813, 284] width 128 height 14
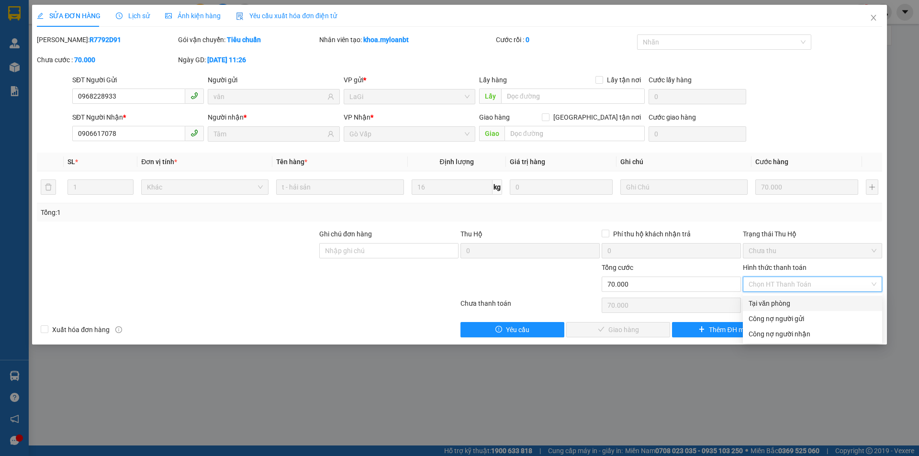
click at [786, 301] on div "Tại văn phòng" at bounding box center [813, 303] width 128 height 11
type input "0"
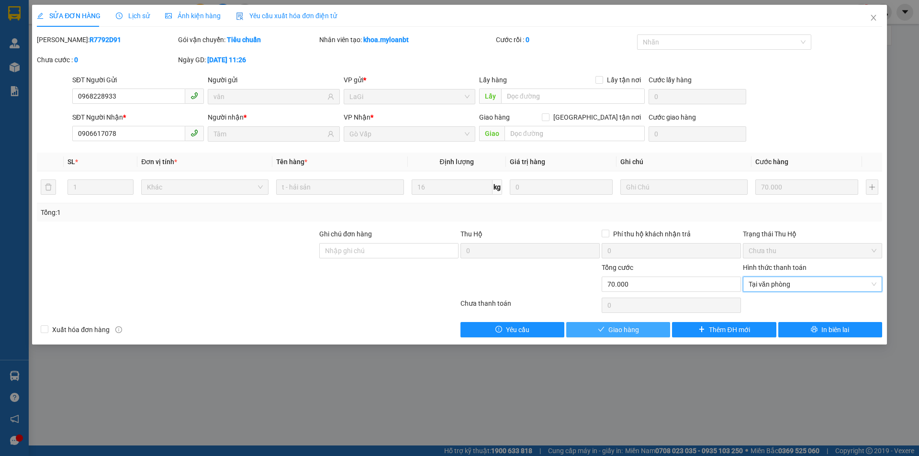
click at [651, 333] on button "Giao hàng" at bounding box center [618, 329] width 104 height 15
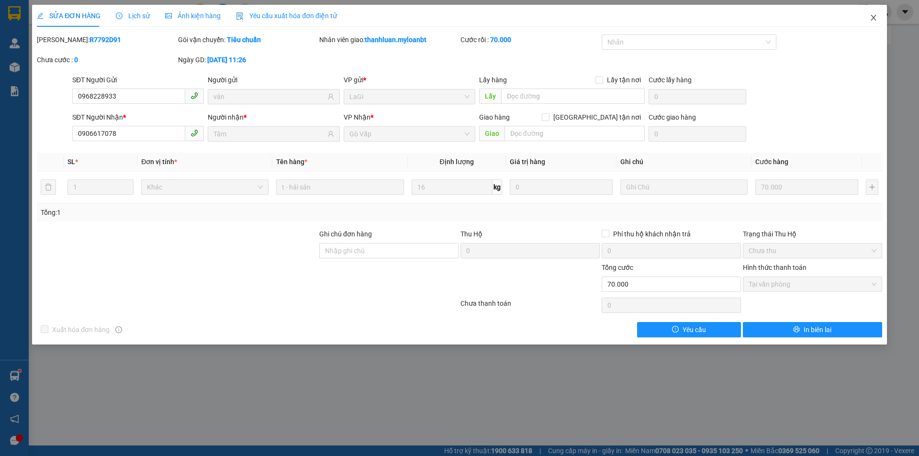
click at [866, 23] on span "Close" at bounding box center [873, 18] width 27 height 27
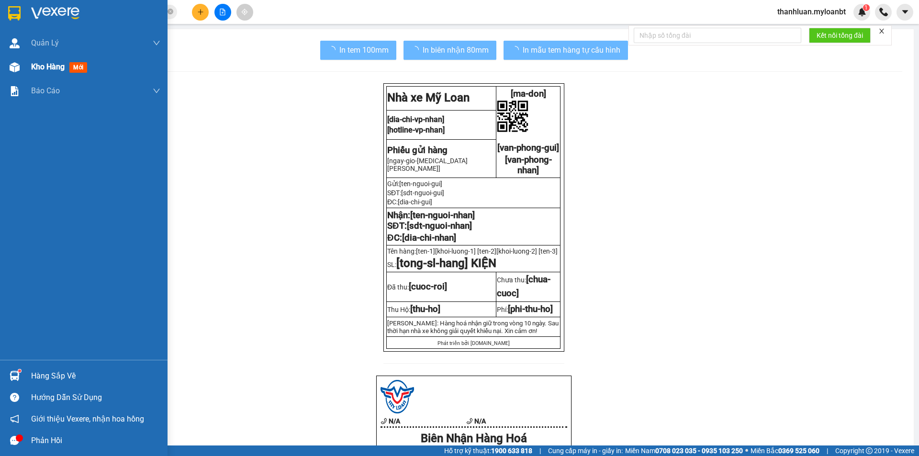
click at [5, 68] on div "Kho hàng mới" at bounding box center [84, 67] width 168 height 24
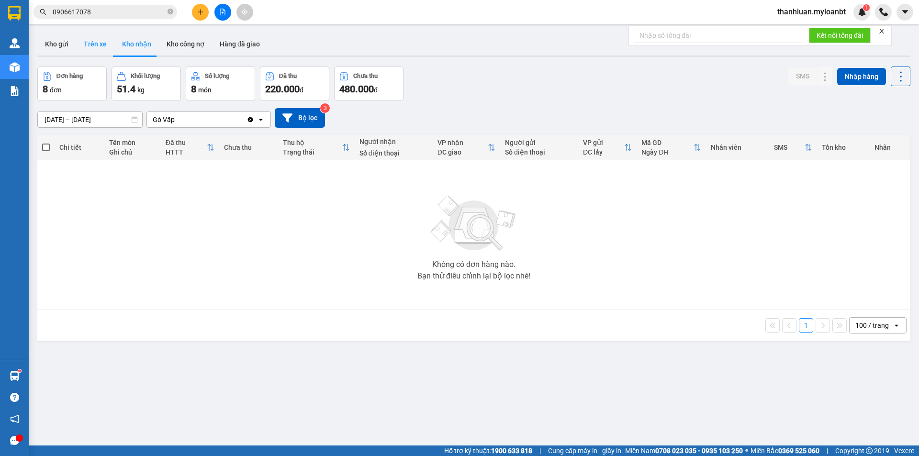
click at [94, 37] on button "Trên xe" at bounding box center [95, 44] width 38 height 23
type input "13/10/2025 – 15/10/2025"
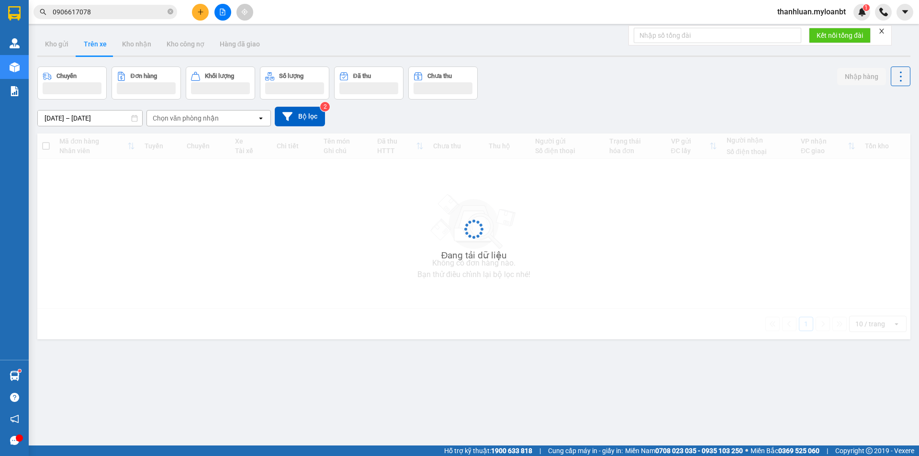
click at [137, 29] on div "ver 1.8.147 Kho gửi Trên xe Kho nhận Kho công nợ Hàng đã giao Chuyến Đơn hàng K…" at bounding box center [474, 257] width 881 height 456
